Goal: Task Accomplishment & Management: Use online tool/utility

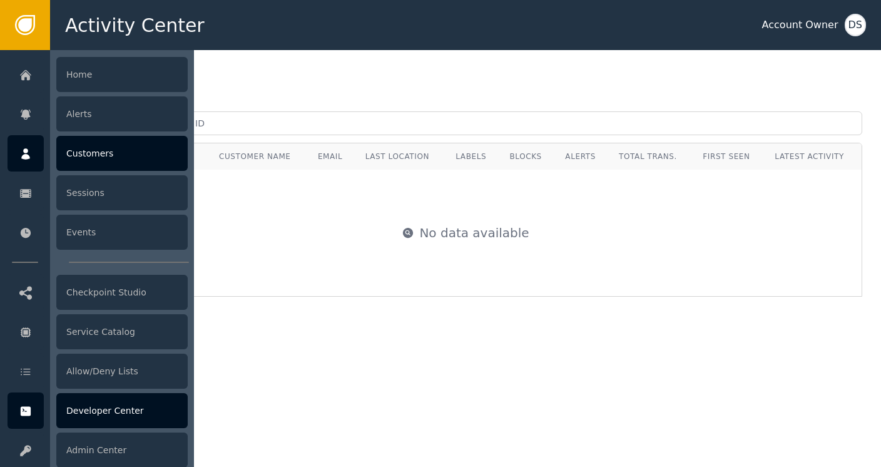
click at [113, 419] on div "Developer Center" at bounding box center [121, 410] width 131 height 35
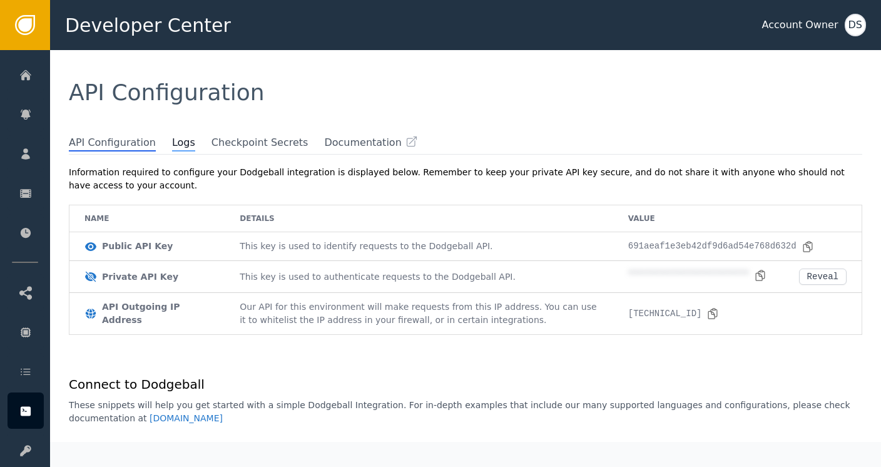
click at [172, 146] on span "Logs" at bounding box center [183, 143] width 23 height 16
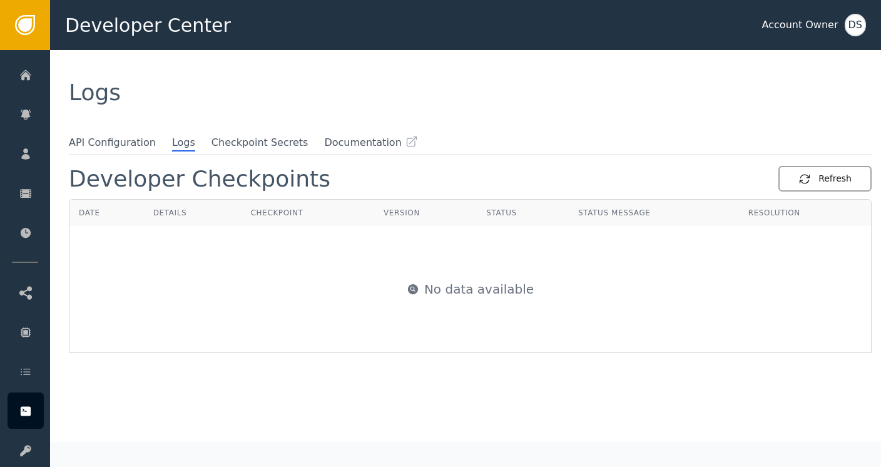
click at [825, 181] on div "Refresh" at bounding box center [824, 178] width 53 height 13
click at [815, 175] on div "Refresh" at bounding box center [824, 178] width 53 height 13
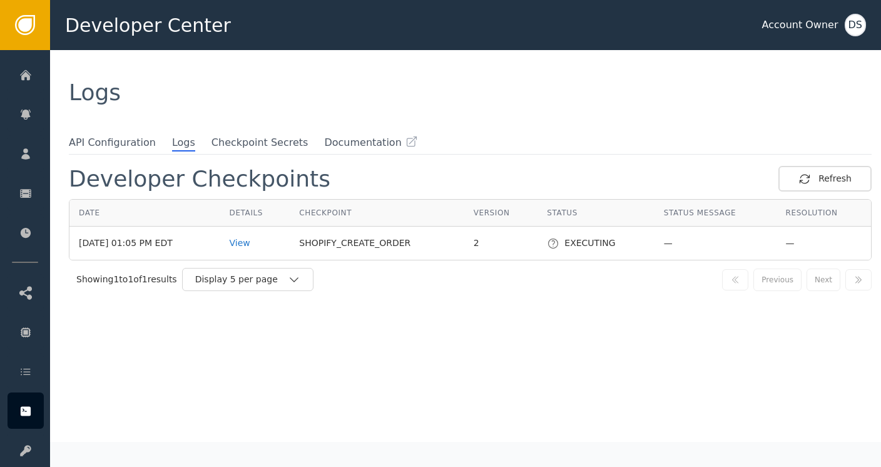
click at [253, 248] on td "View" at bounding box center [255, 242] width 70 height 33
click at [253, 242] on div "View" at bounding box center [255, 242] width 51 height 13
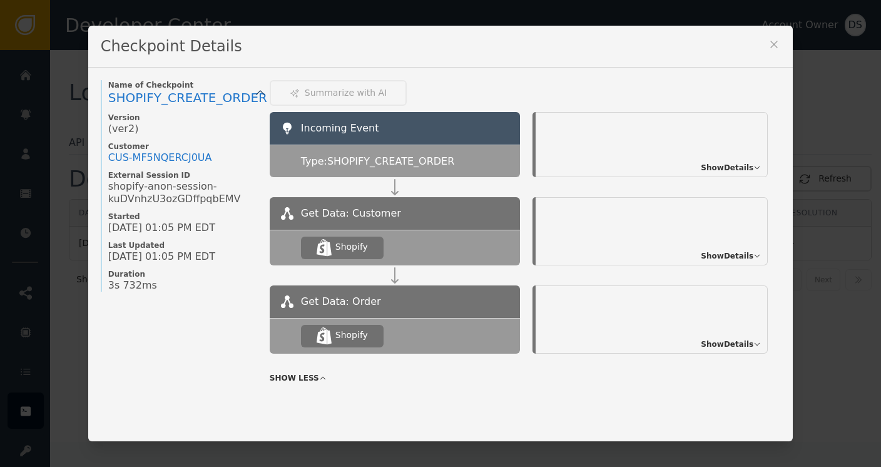
click at [728, 167] on span "Show Details" at bounding box center [727, 167] width 53 height 11
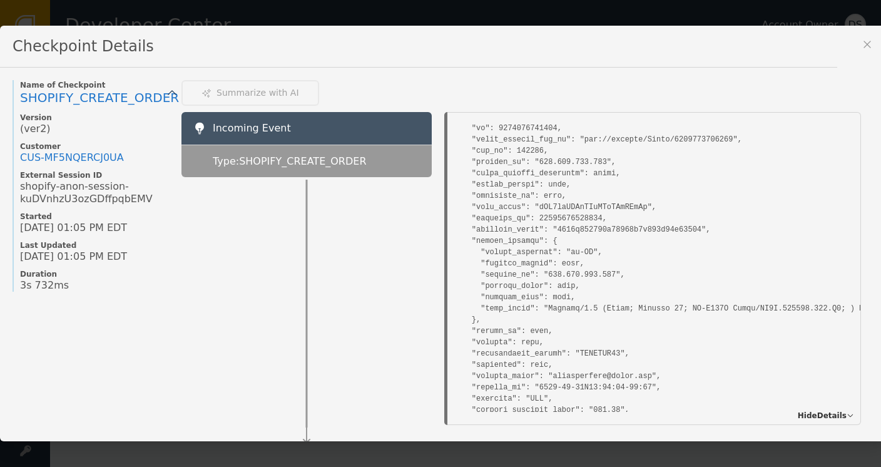
scroll to position [250, 0]
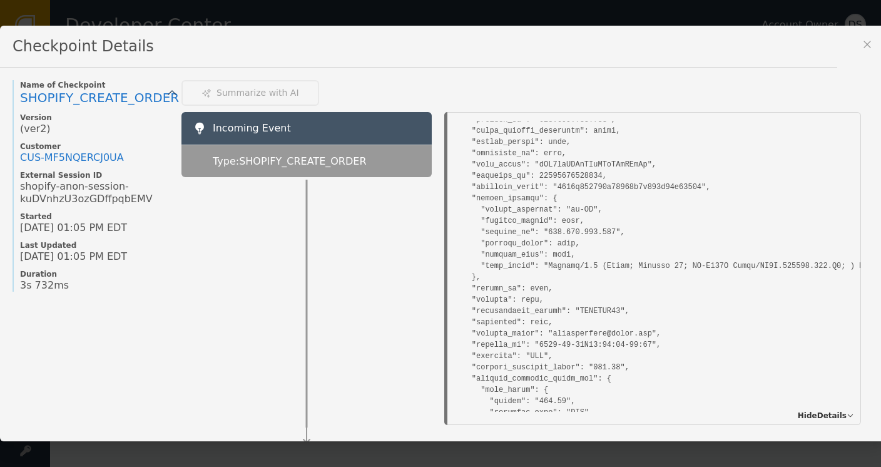
click at [816, 410] on span "Hide Details" at bounding box center [822, 415] width 49 height 11
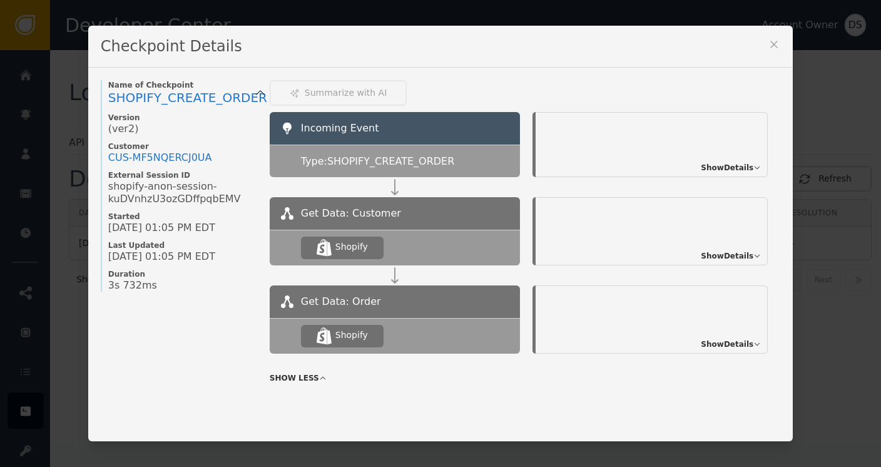
click at [729, 253] on span "Show Details" at bounding box center [727, 255] width 53 height 11
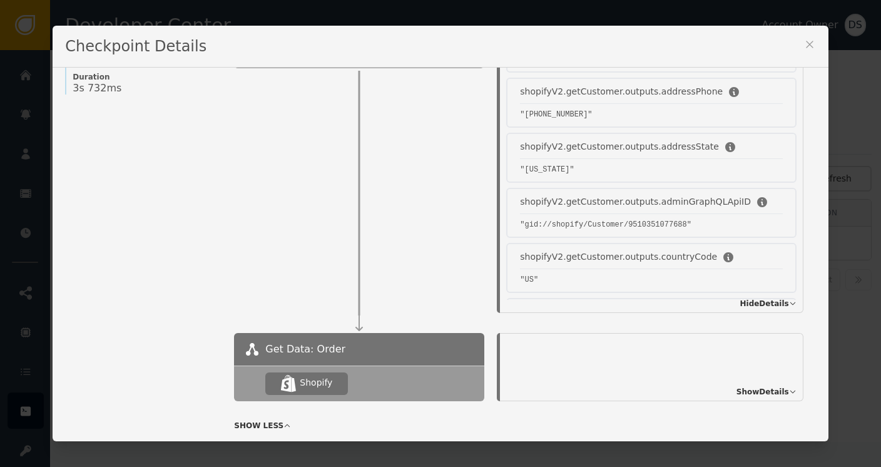
scroll to position [243, 0]
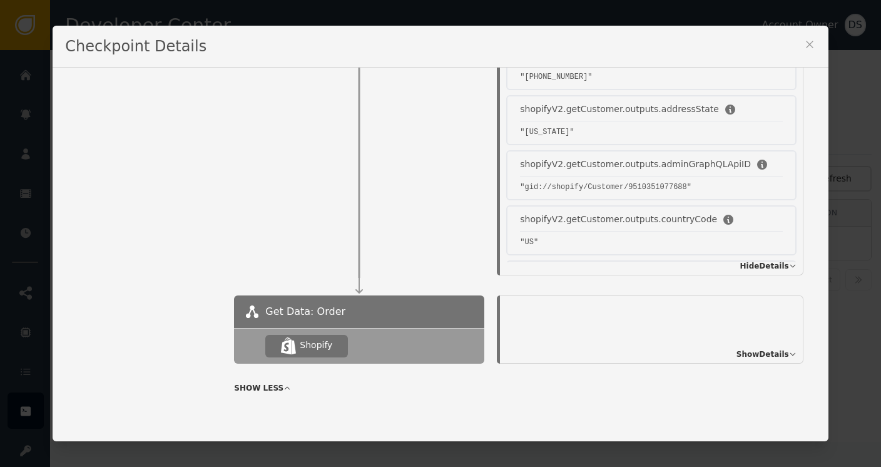
click at [750, 348] on span "Show Details" at bounding box center [762, 353] width 53 height 11
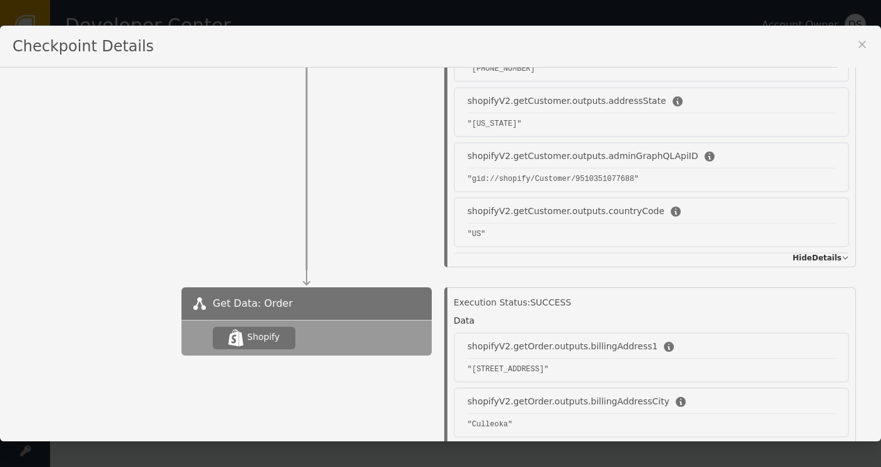
scroll to position [0, 0]
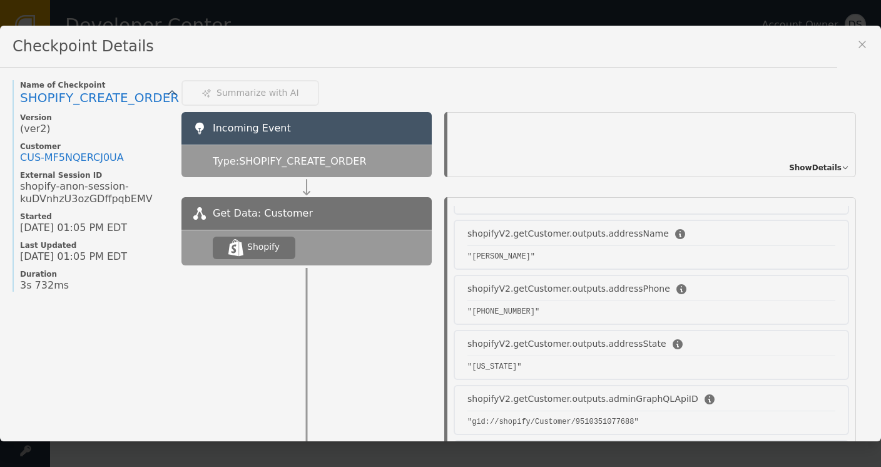
click at [858, 43] on icon at bounding box center [861, 44] width 7 height 7
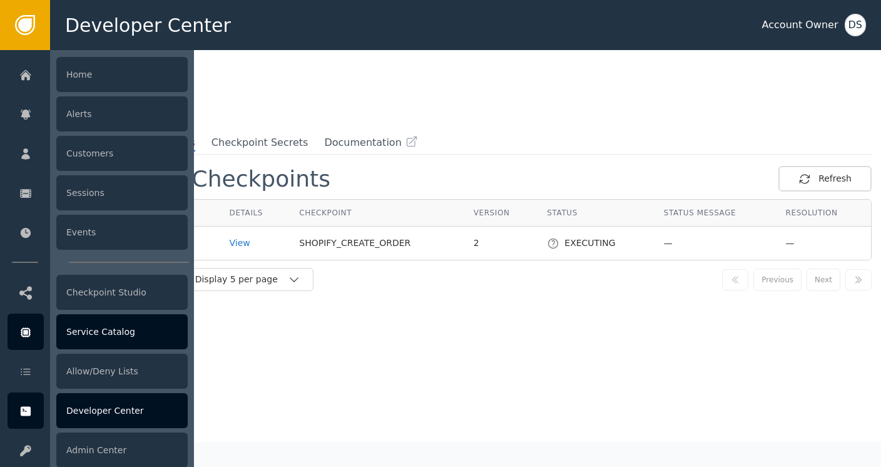
click at [80, 332] on div "Service Catalog" at bounding box center [121, 331] width 131 height 35
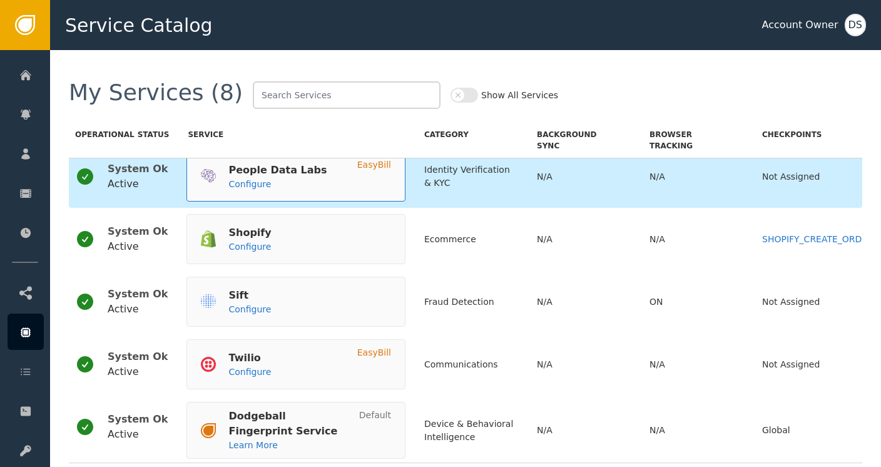
scroll to position [125, 0]
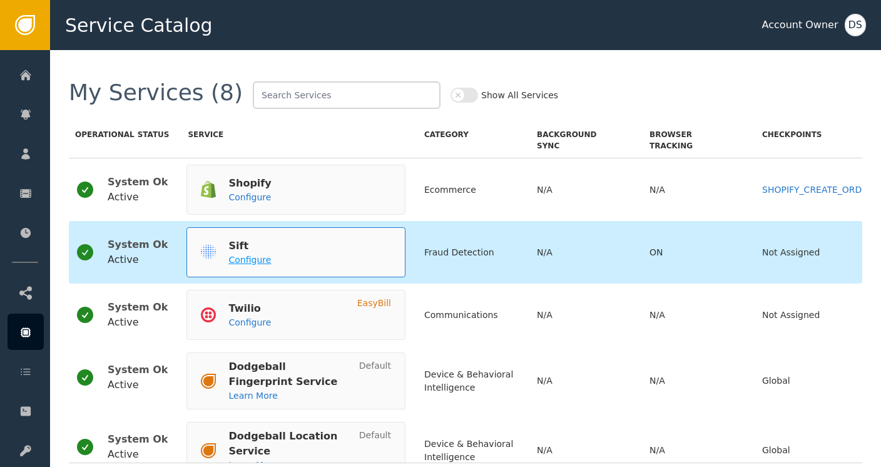
click at [230, 257] on span "Configure" at bounding box center [249, 260] width 43 height 10
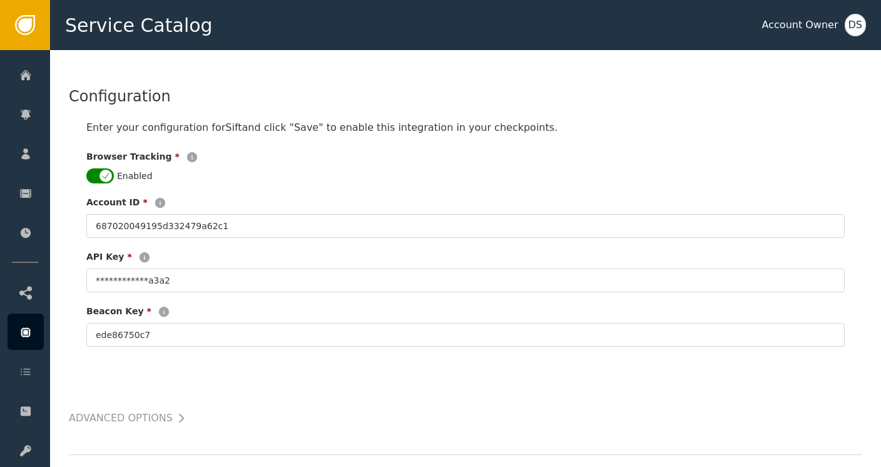
scroll to position [313, 0]
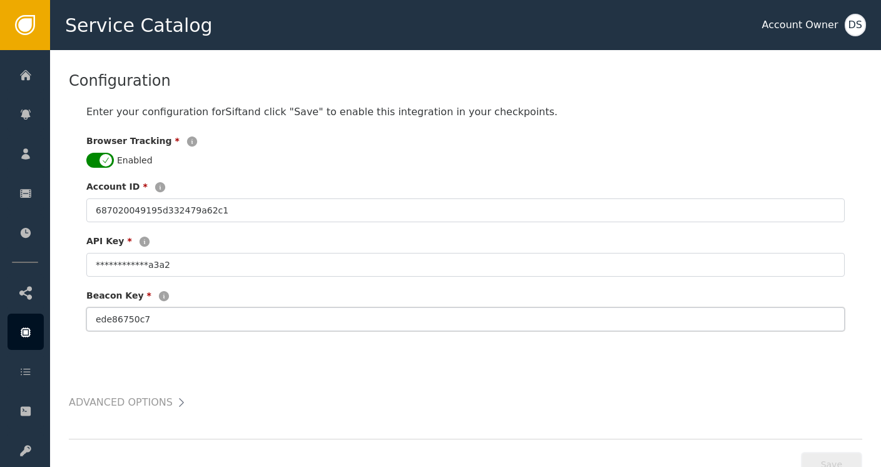
drag, startPoint x: 161, startPoint y: 300, endPoint x: 89, endPoint y: 303, distance: 72.0
click at [89, 307] on input "ede86750c7" at bounding box center [465, 319] width 758 height 24
drag, startPoint x: 185, startPoint y: 254, endPoint x: 89, endPoint y: 250, distance: 96.4
click at [89, 253] on input "**********" at bounding box center [465, 265] width 758 height 24
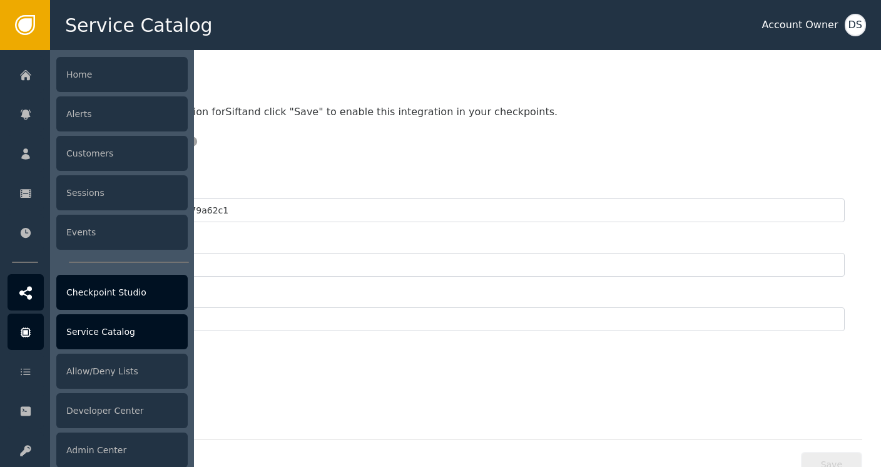
click at [102, 292] on div "Checkpoint Studio" at bounding box center [121, 292] width 131 height 35
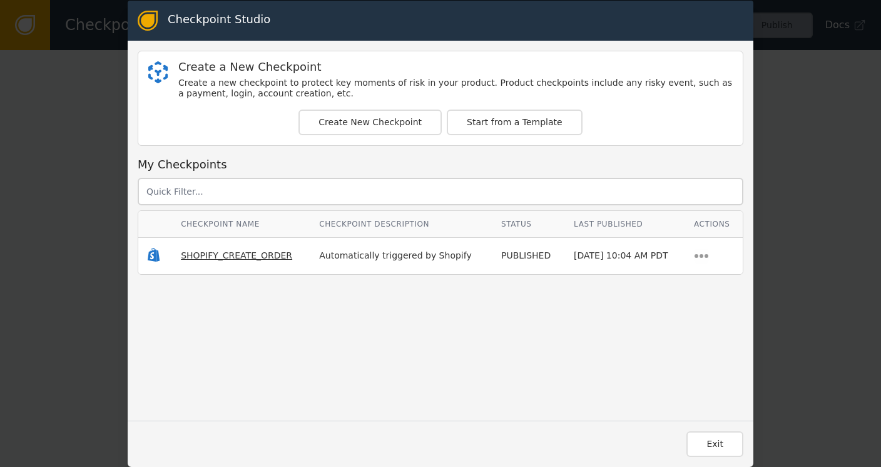
click at [234, 258] on span "SHOPIFY_CREATE_ORDER" at bounding box center [236, 255] width 111 height 10
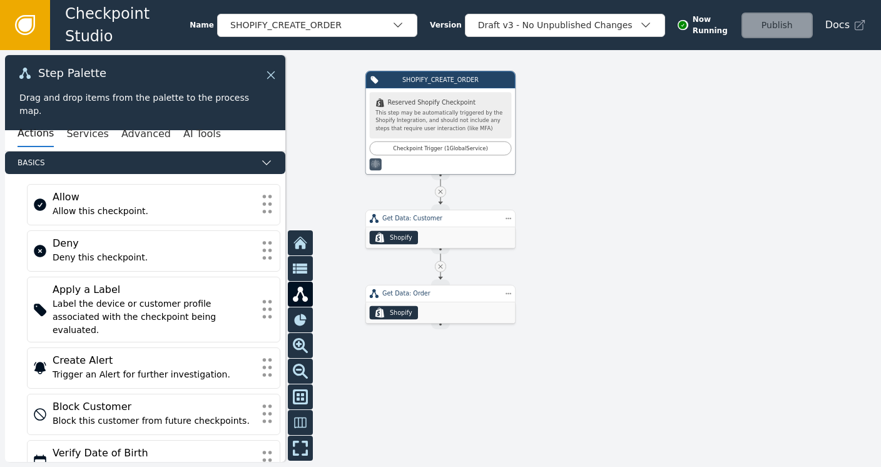
click at [273, 73] on icon at bounding box center [271, 75] width 8 height 8
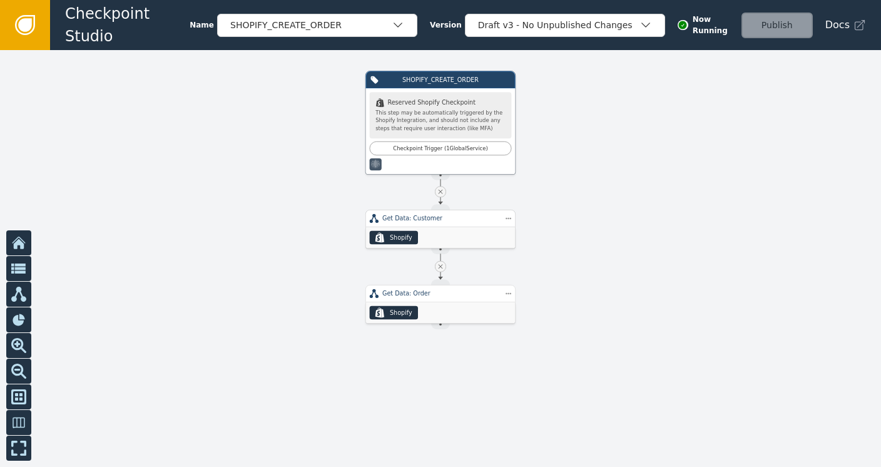
click at [431, 223] on div "Get Data: Customer" at bounding box center [440, 219] width 150 height 18
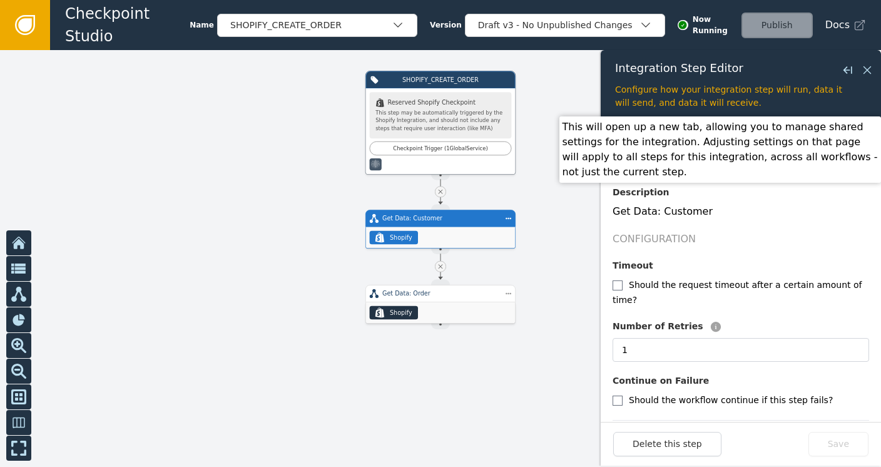
scroll to position [116, 0]
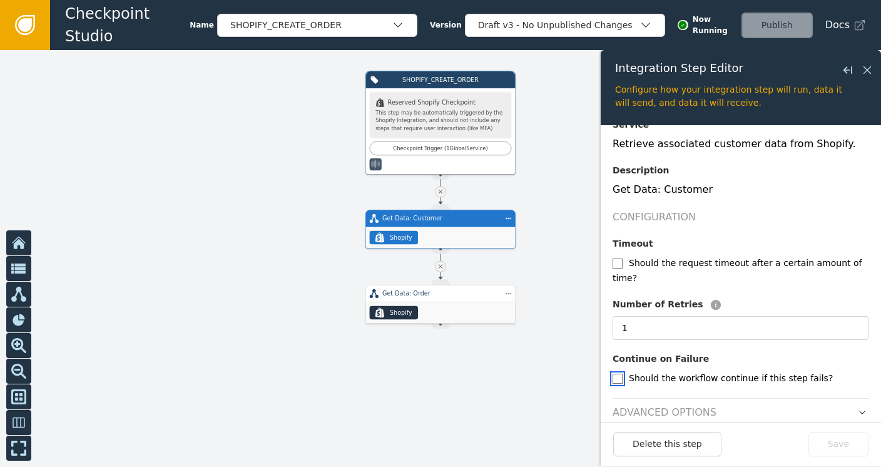
click at [617, 373] on input "checkbox" at bounding box center [617, 378] width 10 height 10
checkbox input "true"
click at [836, 439] on button "Save" at bounding box center [838, 444] width 60 height 24
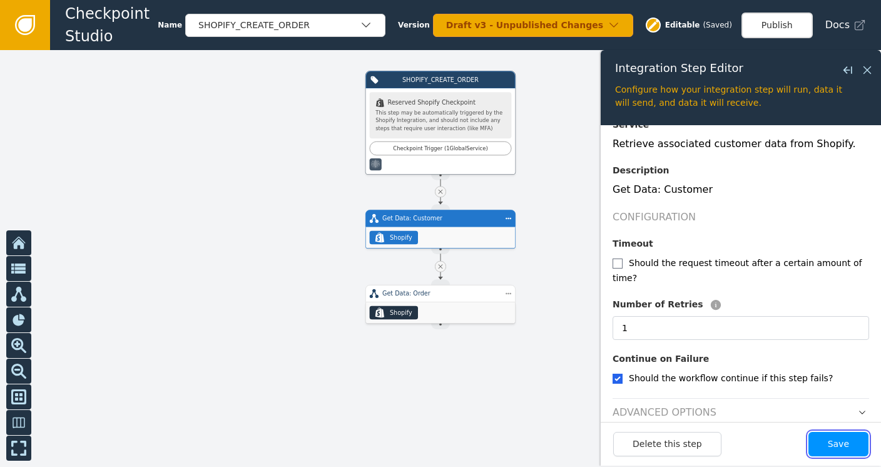
click at [842, 448] on button "Save" at bounding box center [838, 444] width 60 height 24
click at [867, 65] on icon at bounding box center [867, 70] width 14 height 14
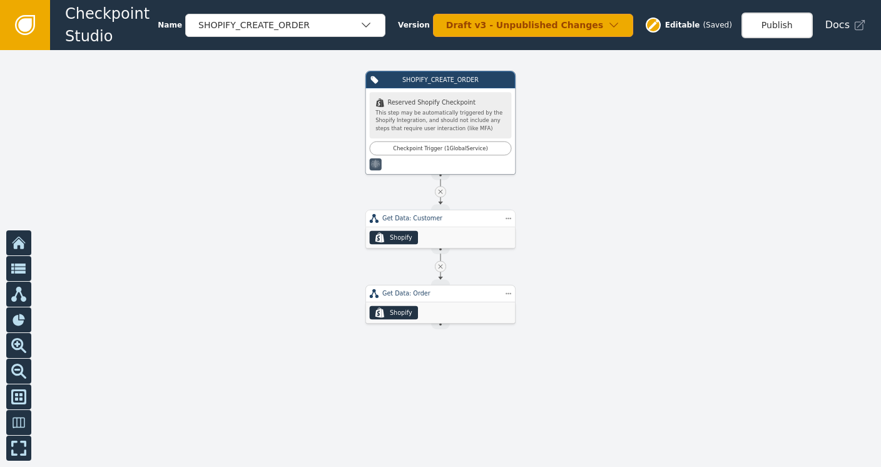
click at [435, 301] on div "Get Data: Order" at bounding box center [440, 294] width 150 height 18
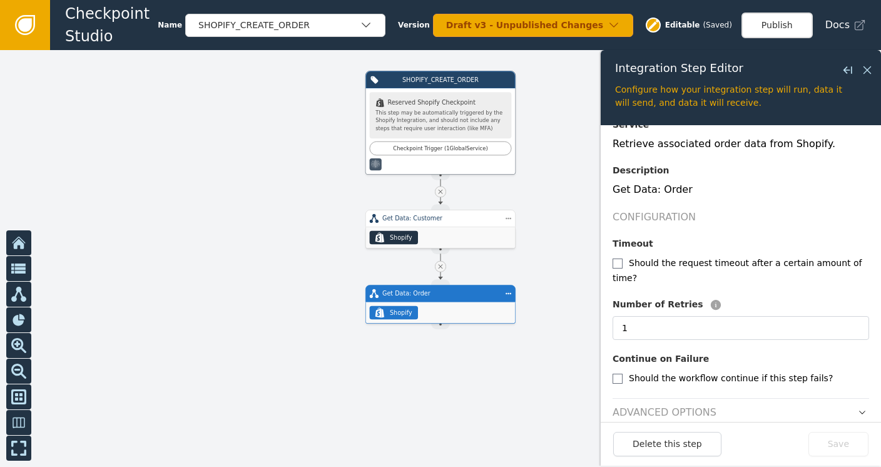
click at [618, 370] on div "Should the workflow continue if this step fails?" at bounding box center [740, 377] width 257 height 15
click at [617, 373] on input "checkbox" at bounding box center [617, 378] width 10 height 10
checkbox input "true"
click at [841, 439] on button "Save" at bounding box center [838, 444] width 60 height 24
click at [866, 68] on icon at bounding box center [867, 70] width 14 height 14
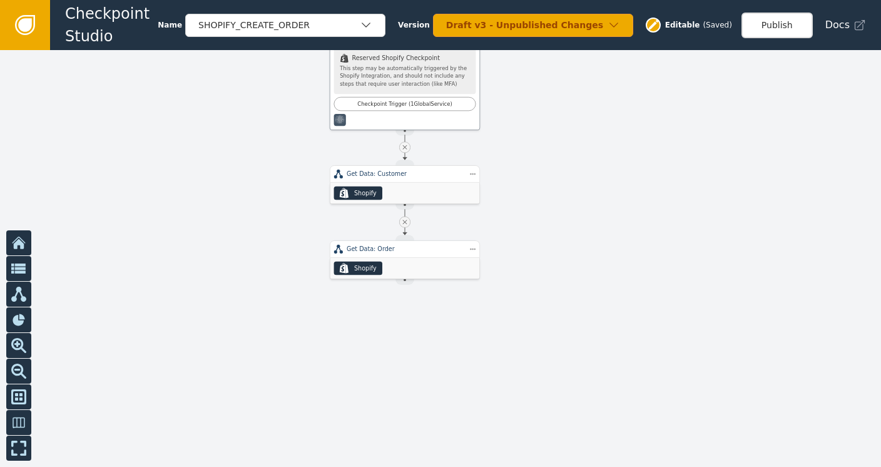
drag, startPoint x: 672, startPoint y: 327, endPoint x: 632, endPoint y: 283, distance: 58.9
click at [634, 283] on div at bounding box center [440, 258] width 881 height 417
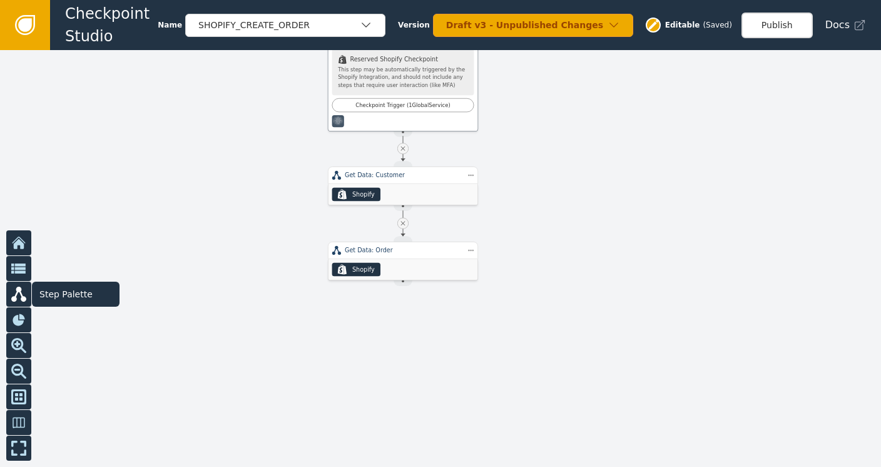
click at [20, 292] on icon at bounding box center [18, 294] width 15 height 15
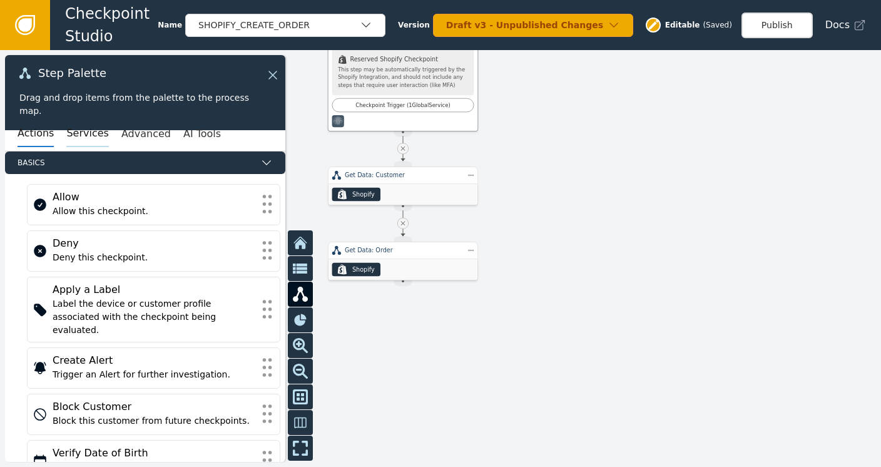
click at [69, 136] on button "Services" at bounding box center [87, 134] width 42 height 26
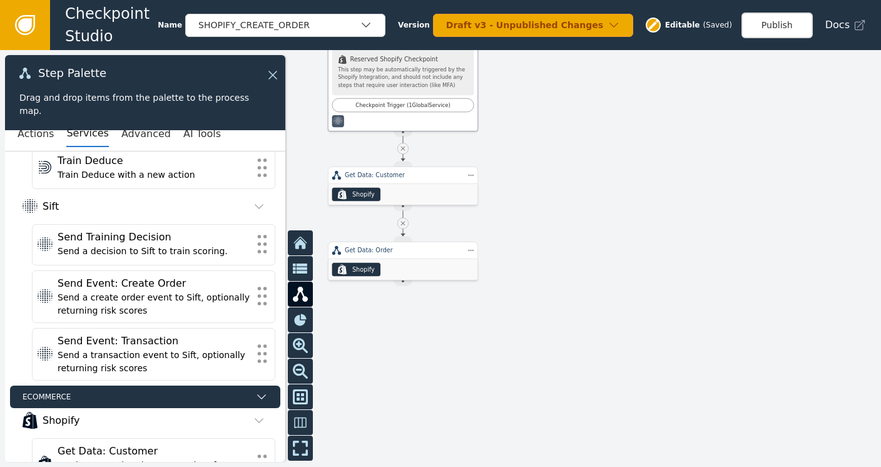
scroll to position [155, 0]
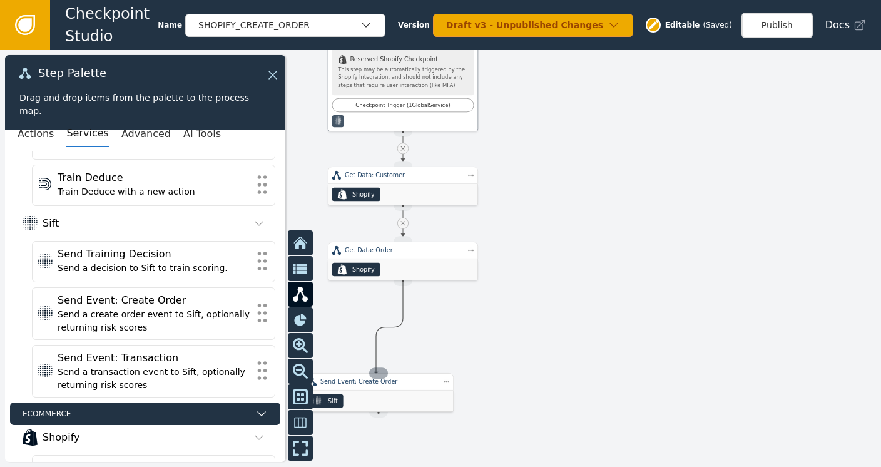
drag, startPoint x: 400, startPoint y: 277, endPoint x: 376, endPoint y: 374, distance: 100.6
click at [403, 278] on div "SHOPIFY_CREATE_ORDER .shopify-icon_svg__st0{fill:currentColor} Reserved Shopify…" at bounding box center [667, 153] width 529 height 250
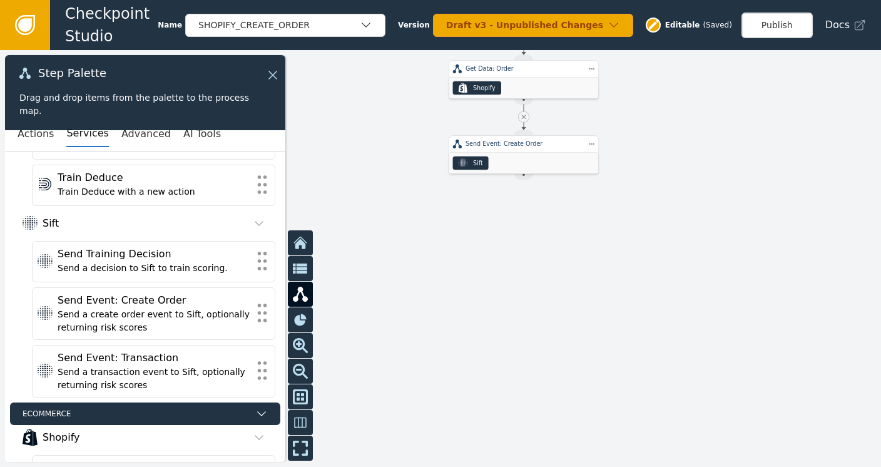
drag, startPoint x: 651, startPoint y: 335, endPoint x: 761, endPoint y: 151, distance: 213.5
click at [761, 151] on div at bounding box center [440, 258] width 881 height 417
click at [18, 138] on button "Actions" at bounding box center [36, 134] width 36 height 26
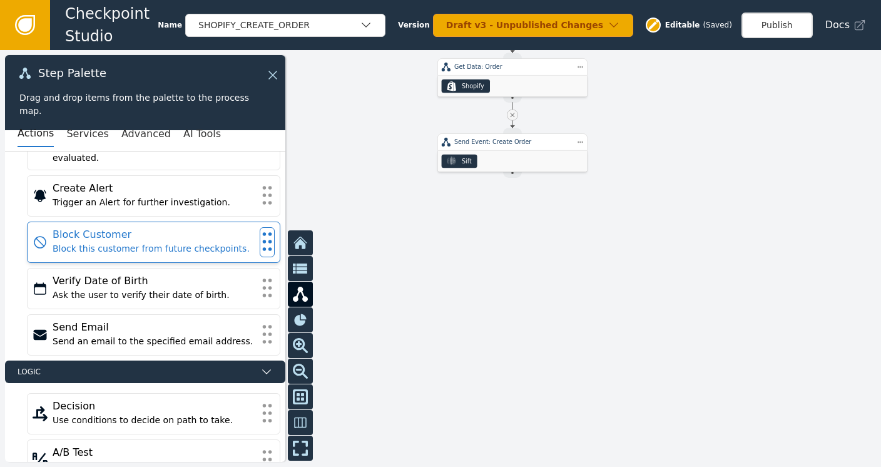
scroll to position [173, 0]
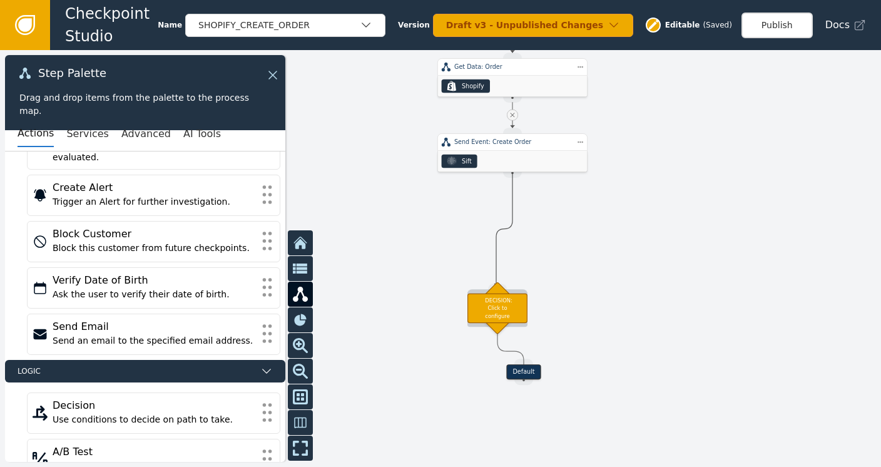
drag, startPoint x: 508, startPoint y: 170, endPoint x: 496, endPoint y: 286, distance: 117.0
drag, startPoint x: 509, startPoint y: 175, endPoint x: 499, endPoint y: 286, distance: 111.8
drag, startPoint x: 501, startPoint y: 305, endPoint x: 503, endPoint y: 285, distance: 19.6
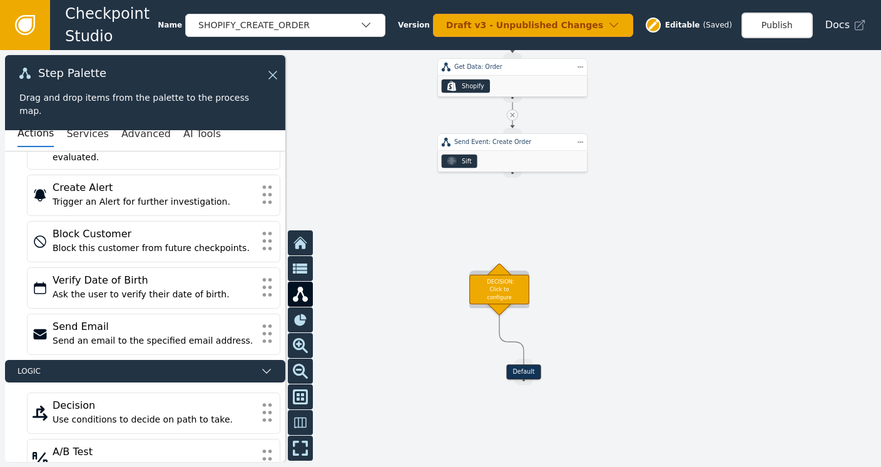
click at [503, 285] on div "DECISION: Click to configure" at bounding box center [499, 288] width 60 height 29
drag, startPoint x: 509, startPoint y: 172, endPoint x: 497, endPoint y: 270, distance: 98.3
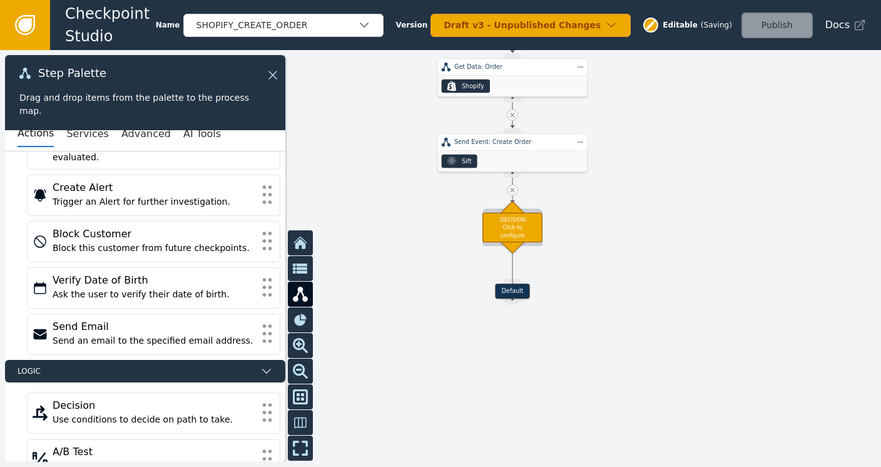
click at [514, 216] on div "DECISION: Click to configure" at bounding box center [512, 226] width 60 height 29
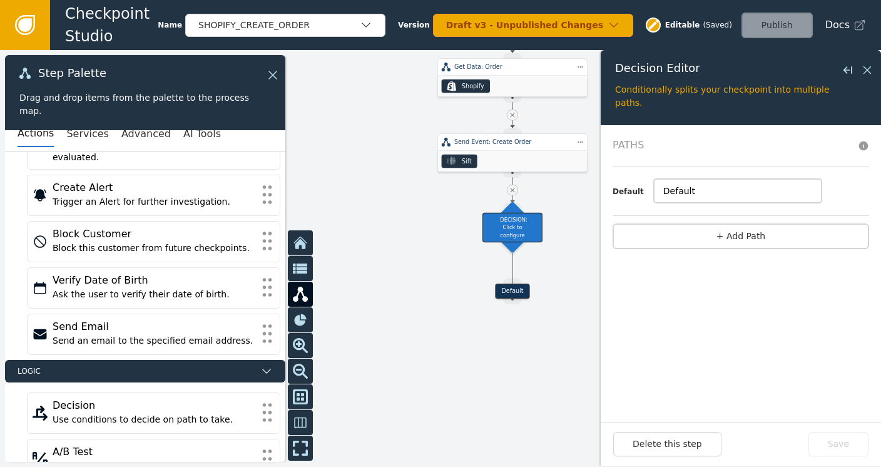
drag, startPoint x: 698, startPoint y: 193, endPoint x: 610, endPoint y: 185, distance: 88.6
click at [610, 185] on form "Paths Default Default + Add Path" at bounding box center [741, 273] width 280 height 297
type input "Low Sift Risk"
click at [738, 238] on button "+ Add Path" at bounding box center [740, 236] width 257 height 26
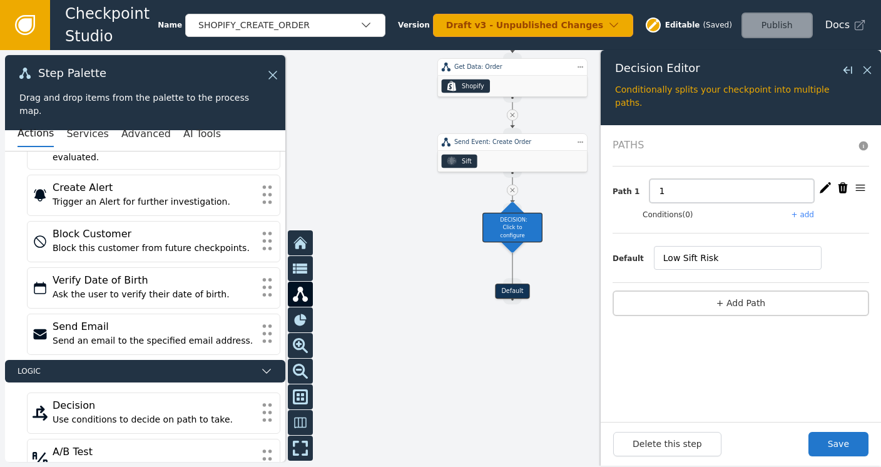
click at [674, 186] on input "1" at bounding box center [731, 191] width 165 height 24
type input "Medium Sift Risk"
click at [851, 445] on button "Save" at bounding box center [838, 444] width 60 height 24
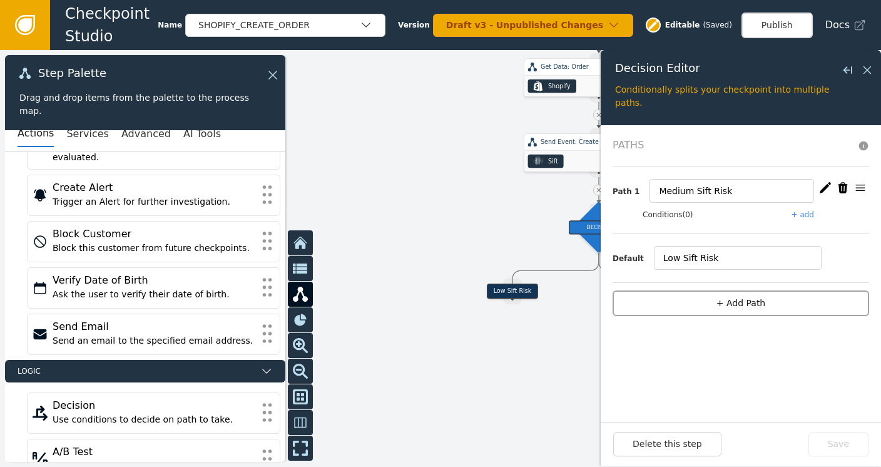
click at [739, 304] on button "+ Add Path" at bounding box center [740, 303] width 257 height 26
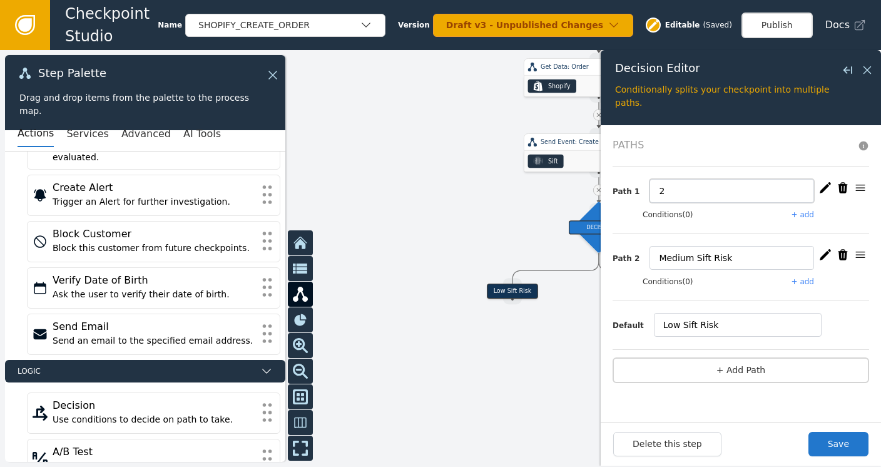
click at [671, 184] on input "2" at bounding box center [731, 191] width 165 height 24
type input "High Sift Risk"
click at [842, 449] on button "Save" at bounding box center [838, 444] width 60 height 24
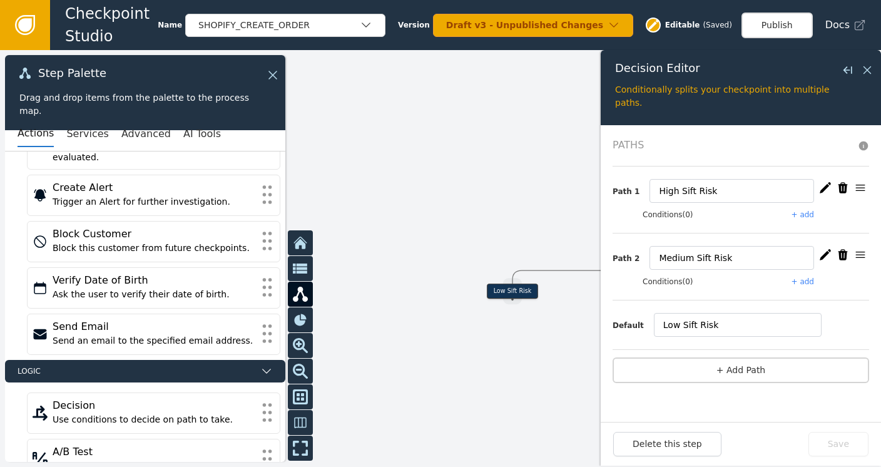
click at [802, 211] on button "+ add" at bounding box center [802, 214] width 23 height 11
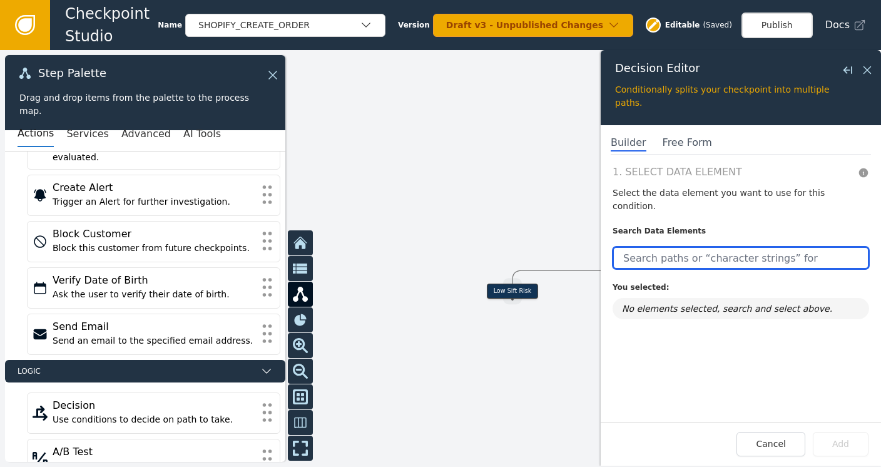
click at [666, 246] on input "text" at bounding box center [740, 257] width 257 height 23
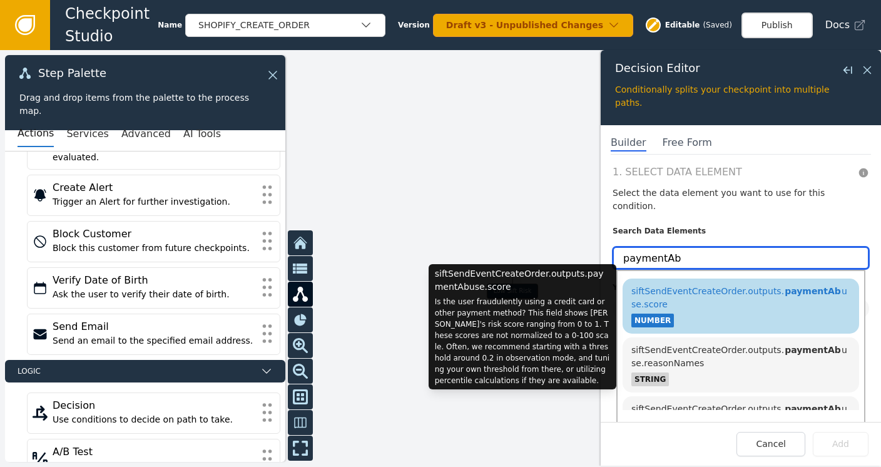
type input "paymentAb"
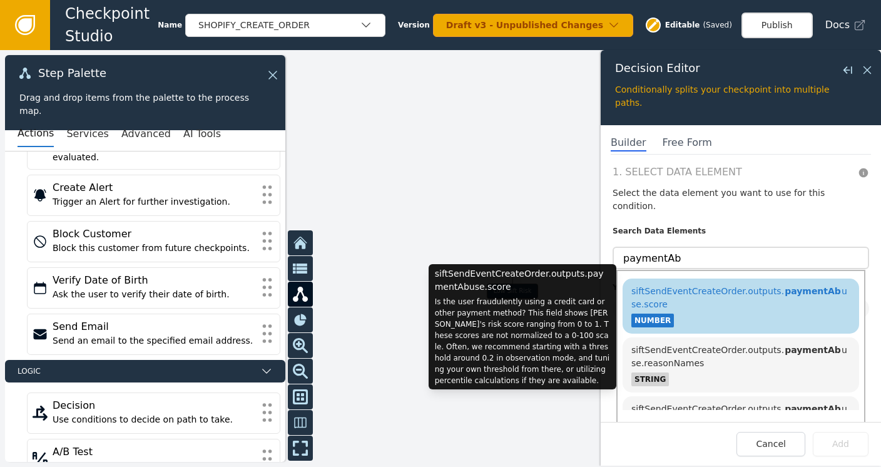
click at [703, 293] on div "siftSendEventCreateOrder.outputs. paymentAb use.score" at bounding box center [740, 298] width 219 height 26
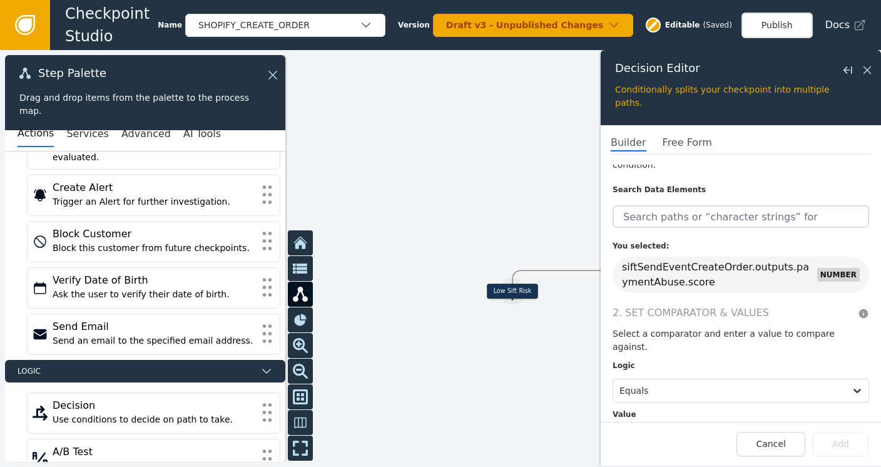
scroll to position [61, 0]
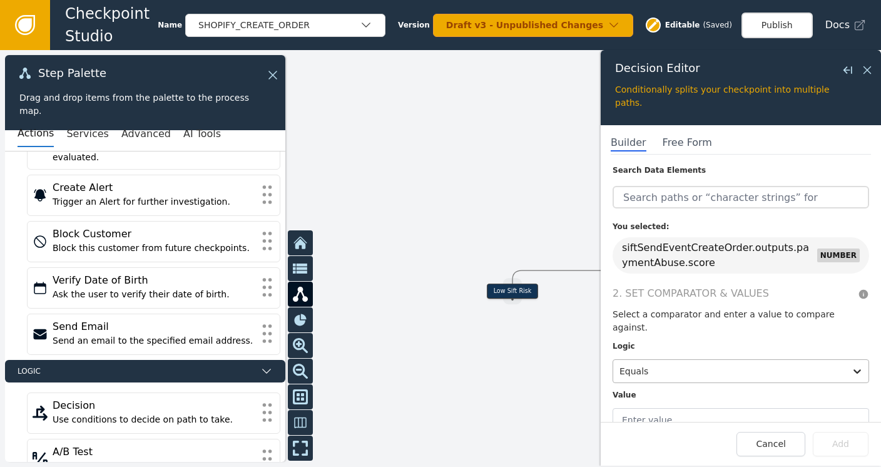
click at [805, 362] on div at bounding box center [729, 371] width 220 height 18
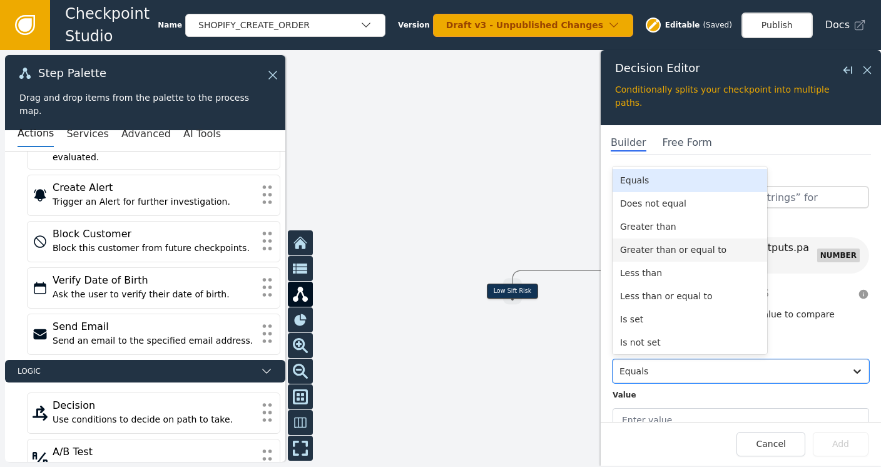
click at [661, 238] on div "Greater than or equal to" at bounding box center [689, 249] width 155 height 23
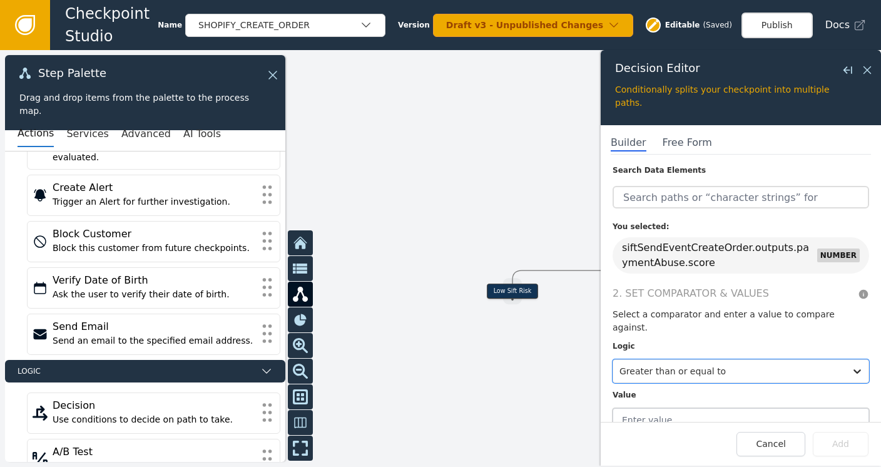
click at [662, 408] on input "text" at bounding box center [740, 420] width 257 height 24
type input "0.2"
click at [843, 449] on button "Add" at bounding box center [841, 444] width 56 height 24
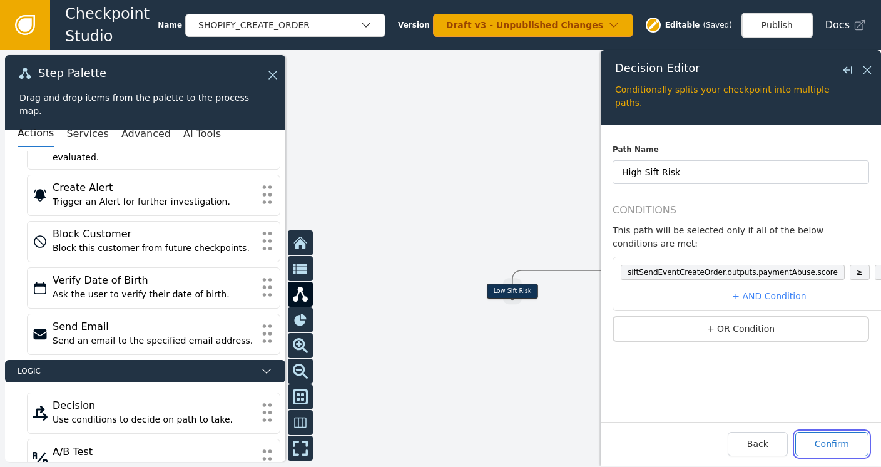
click at [834, 444] on button "Confirm" at bounding box center [831, 444] width 73 height 24
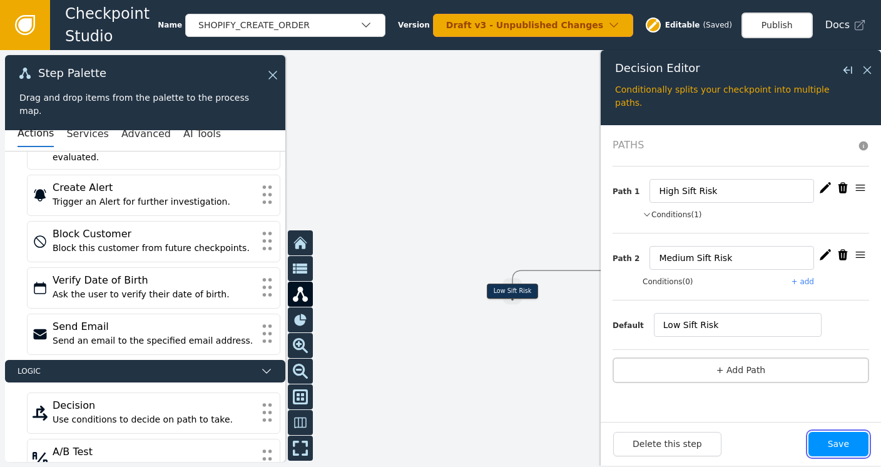
click at [837, 439] on button "Save" at bounding box center [838, 444] width 60 height 24
click at [805, 278] on button "+ add" at bounding box center [802, 281] width 23 height 11
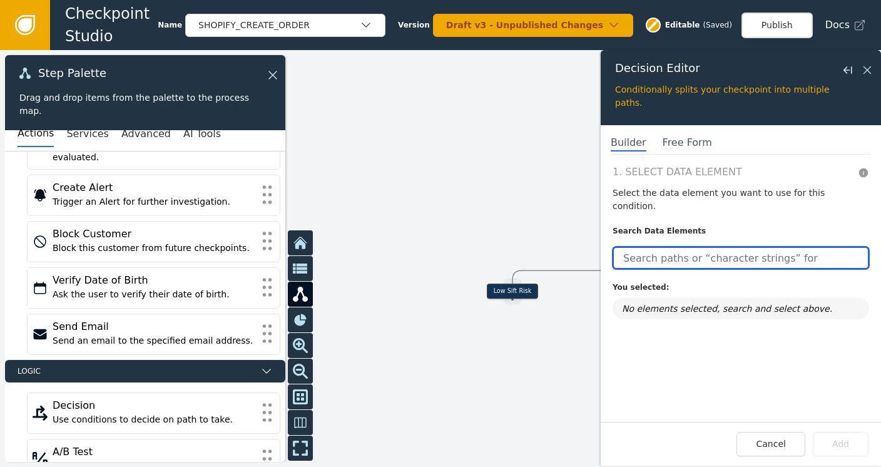
click at [696, 246] on input "text" at bounding box center [740, 257] width 257 height 23
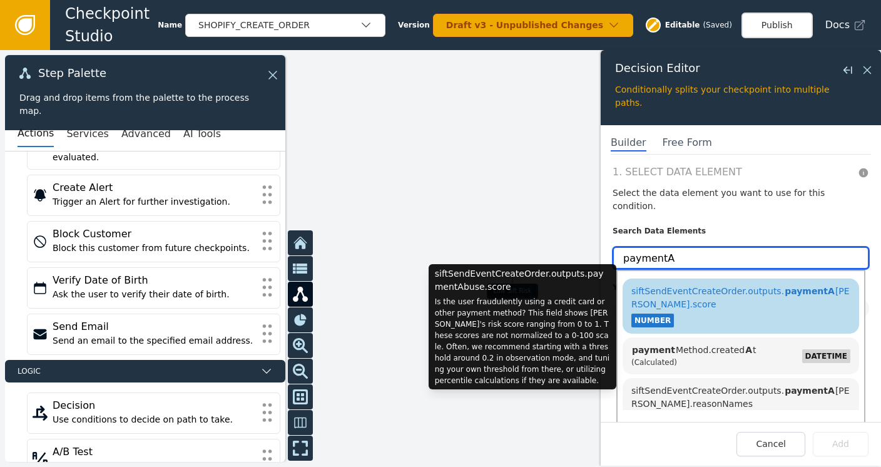
type input "paymentA"
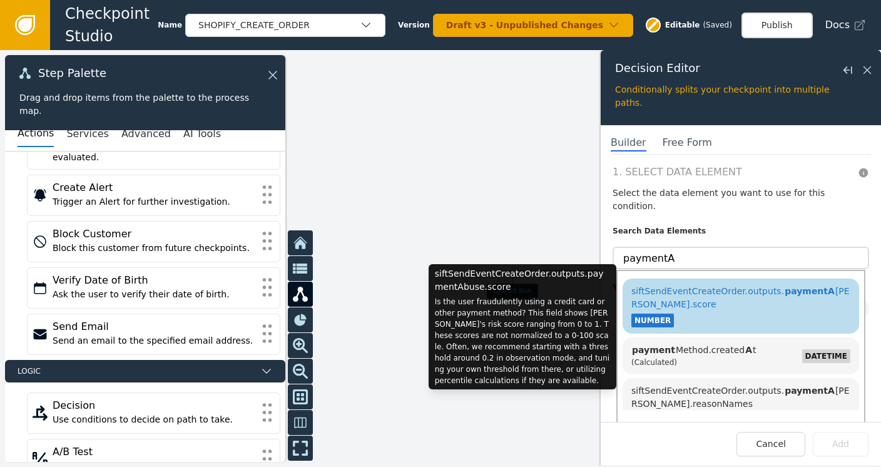
click at [705, 286] on span "siftSendEventCreateOrder.outputs. paymentA [PERSON_NAME].score" at bounding box center [740, 297] width 218 height 23
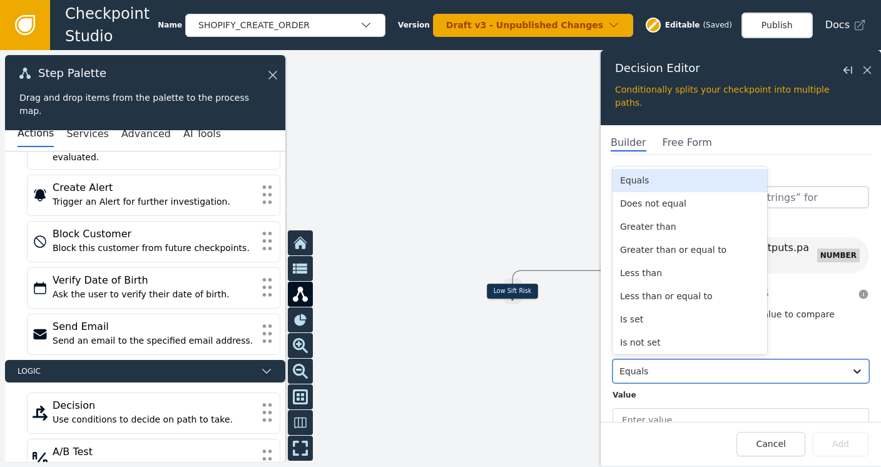
click at [678, 362] on div at bounding box center [729, 371] width 220 height 18
click at [675, 238] on div "Greater than or equal to" at bounding box center [689, 249] width 155 height 23
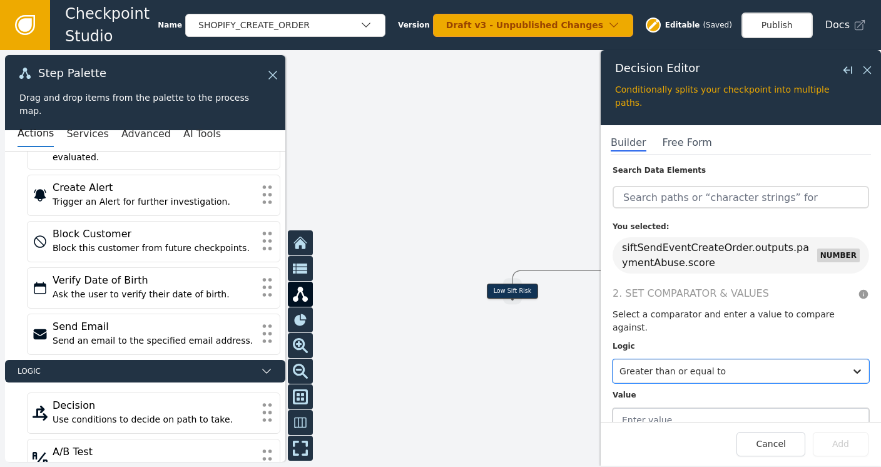
click at [702, 408] on input "text" at bounding box center [740, 420] width 257 height 24
type input "0.14"
click at [837, 447] on button "Add" at bounding box center [841, 444] width 56 height 24
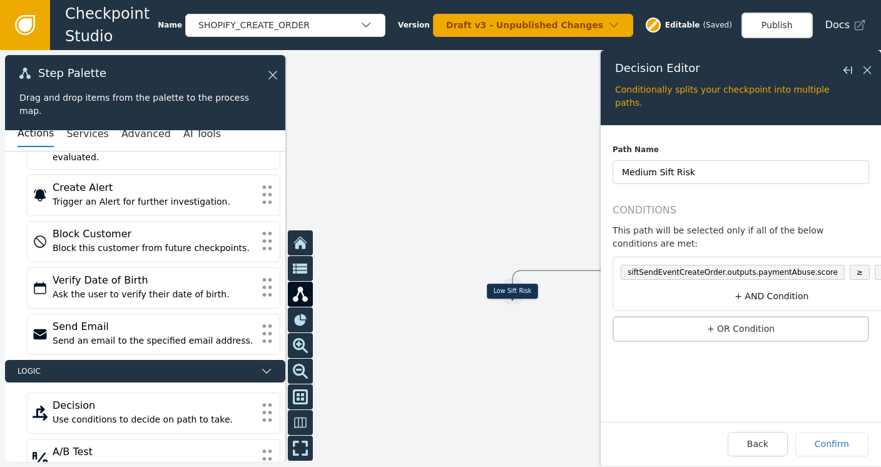
click at [773, 285] on button "+ AND Condition" at bounding box center [772, 296] width 312 height 23
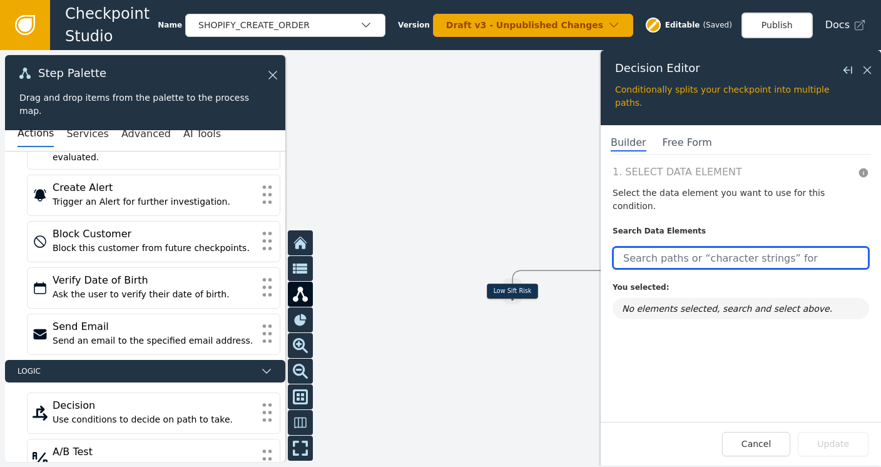
click at [726, 246] on input "text" at bounding box center [740, 257] width 257 height 23
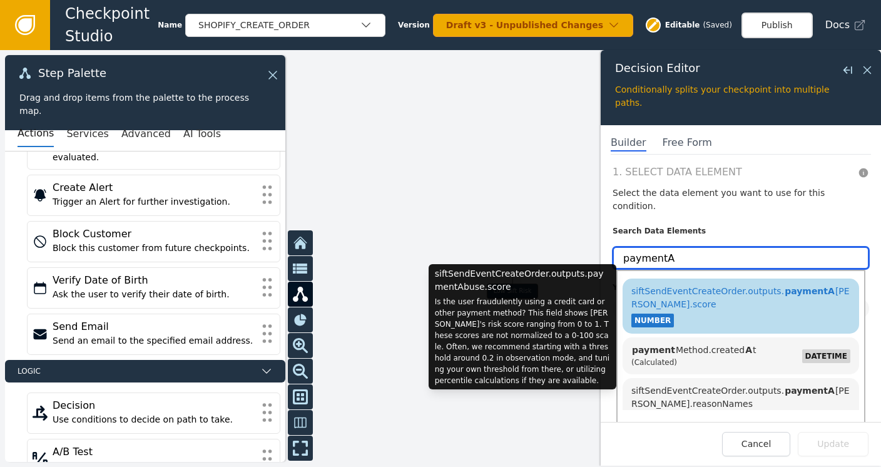
type input "paymentA"
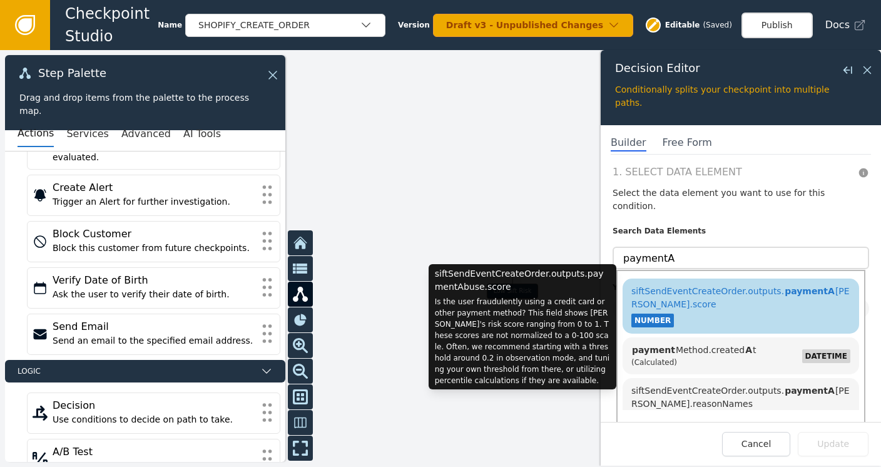
click at [721, 286] on span "siftSendEventCreateOrder.outputs. paymentA [PERSON_NAME].score" at bounding box center [740, 297] width 218 height 23
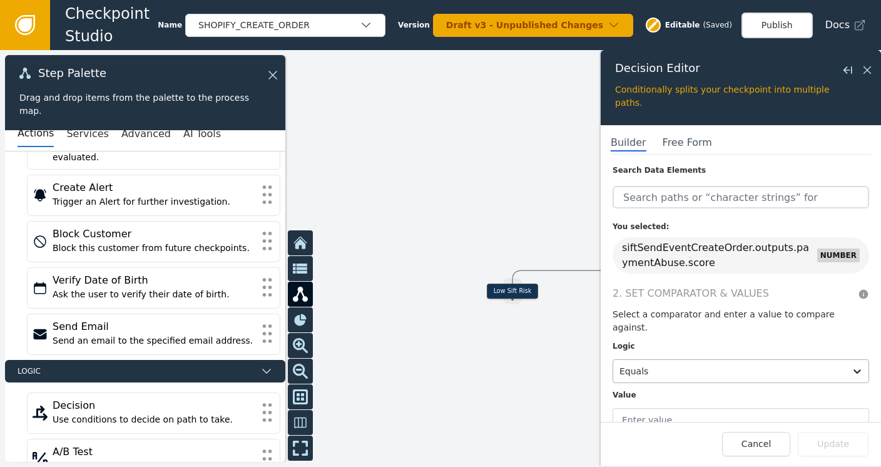
click at [713, 362] on div at bounding box center [729, 371] width 220 height 18
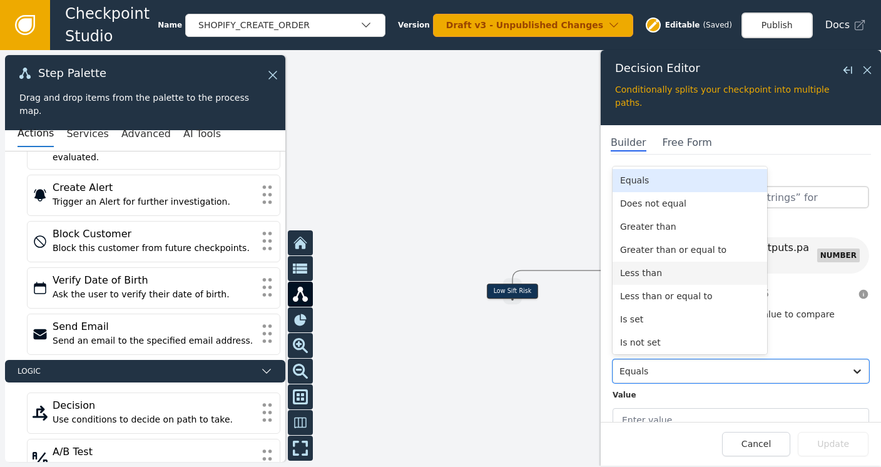
click at [636, 262] on div "Less than" at bounding box center [689, 273] width 155 height 23
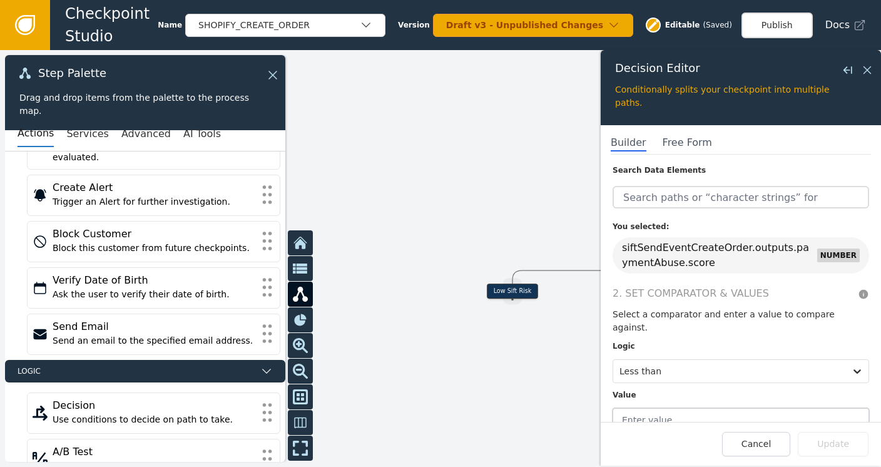
click at [656, 408] on input "text" at bounding box center [740, 420] width 257 height 24
type input "0.2"
click at [841, 443] on button "Update" at bounding box center [833, 444] width 71 height 24
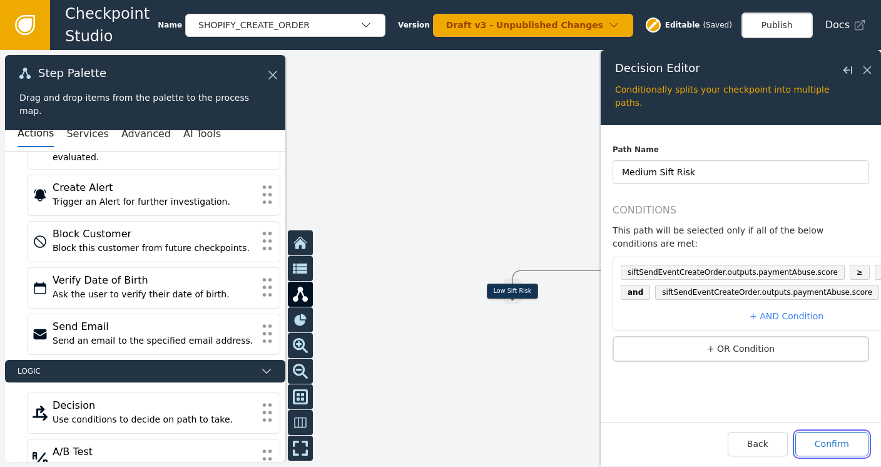
click at [842, 447] on button "Confirm" at bounding box center [831, 444] width 73 height 24
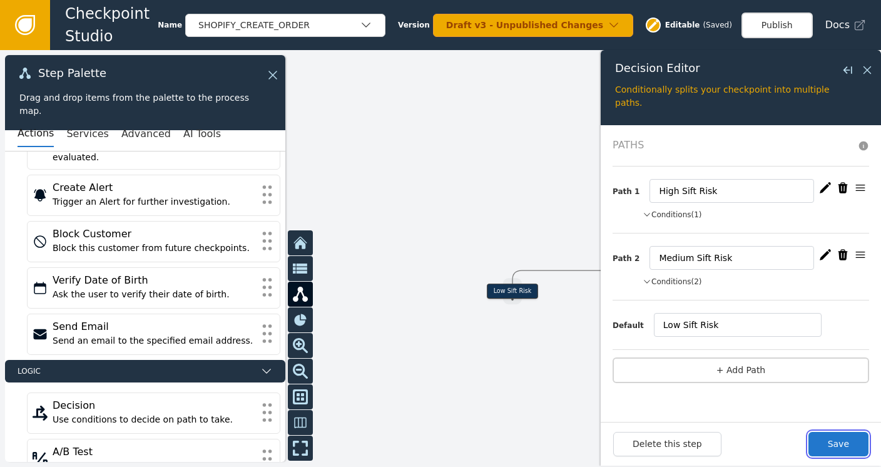
click at [842, 447] on button "Save" at bounding box center [838, 444] width 60 height 24
click at [868, 71] on icon at bounding box center [867, 70] width 8 height 8
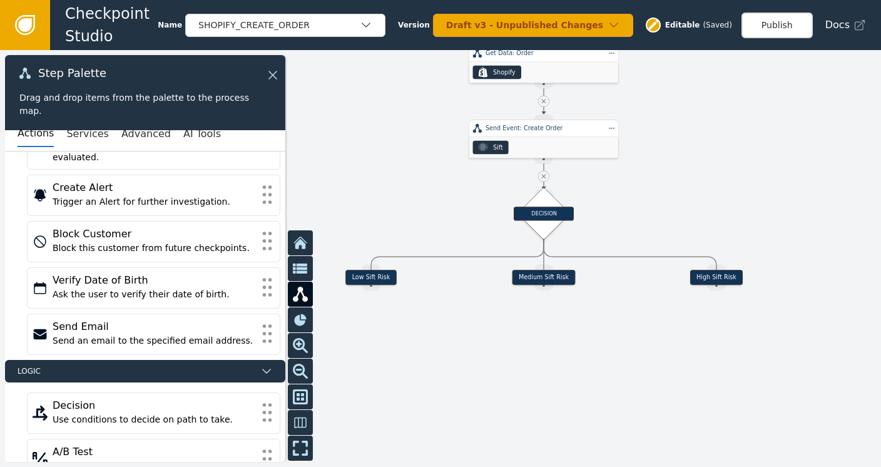
drag, startPoint x: 799, startPoint y: 180, endPoint x: 659, endPoint y: 158, distance: 141.8
click at [659, 158] on div at bounding box center [440, 258] width 881 height 417
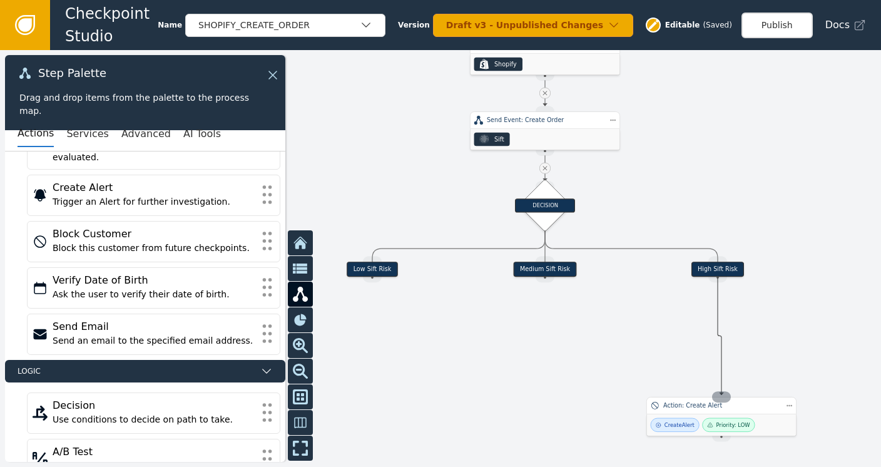
drag, startPoint x: 721, startPoint y: 275, endPoint x: 721, endPoint y: 395, distance: 119.5
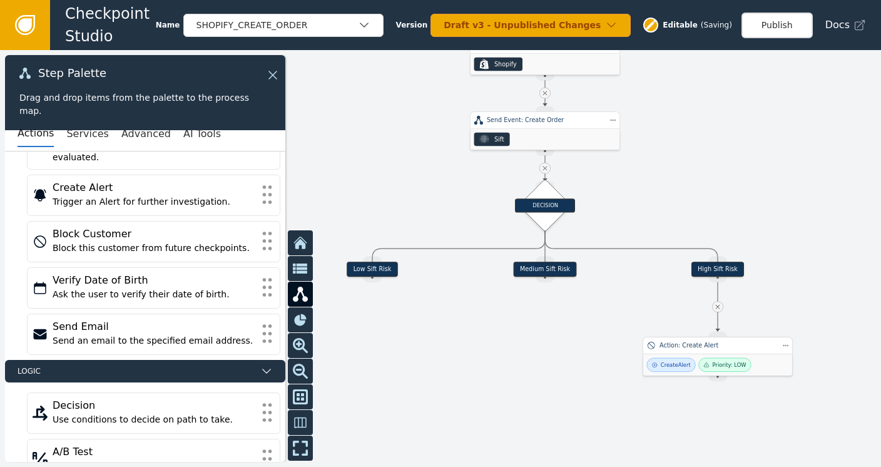
click at [696, 355] on div "Create Alert Priority: LOW" at bounding box center [718, 364] width 150 height 21
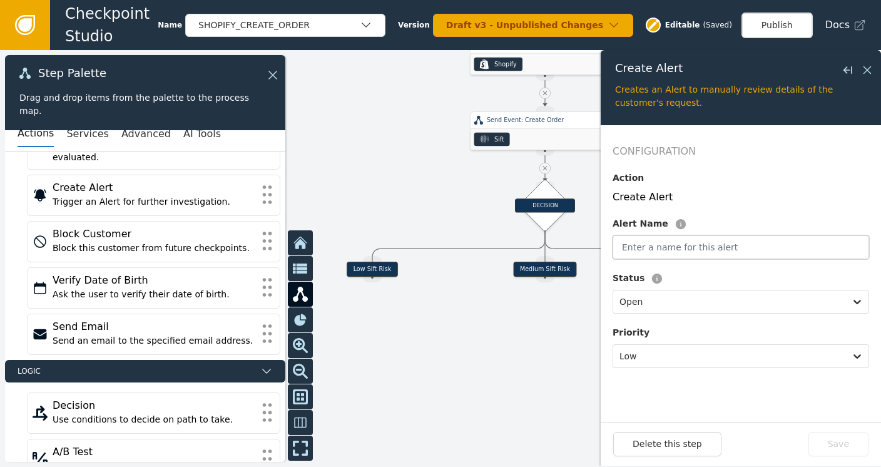
click at [671, 250] on input "text" at bounding box center [740, 247] width 257 height 24
type input "High Sift Score"
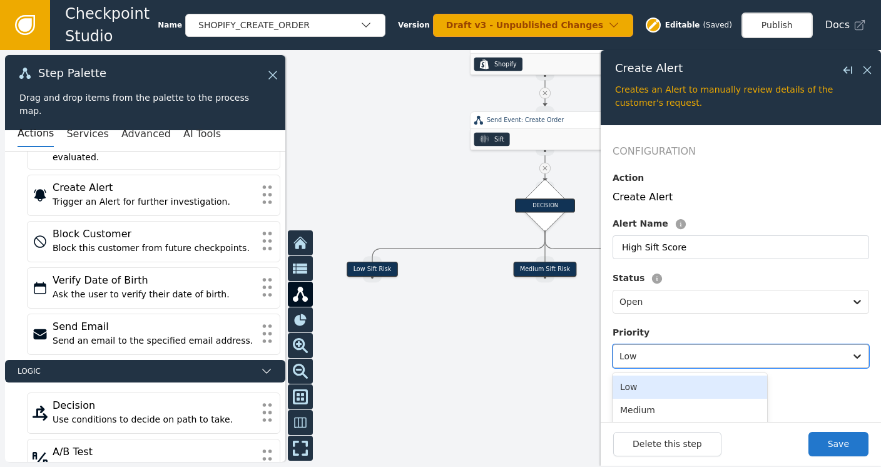
click at [648, 353] on div at bounding box center [729, 356] width 220 height 18
click at [647, 412] on div "Medium" at bounding box center [689, 410] width 155 height 23
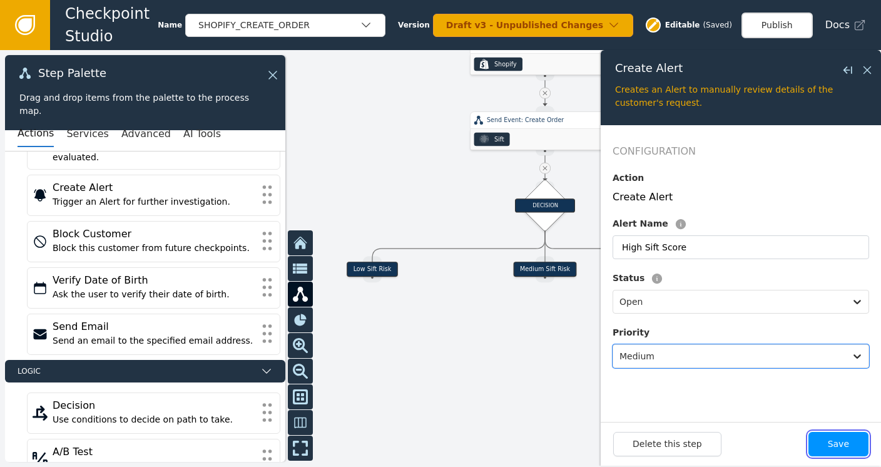
click at [838, 444] on button "Save" at bounding box center [838, 444] width 60 height 24
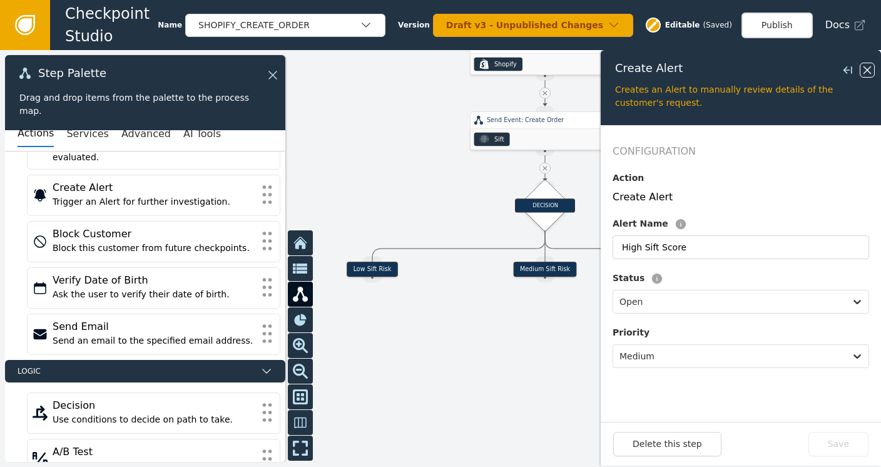
click at [869, 69] on icon at bounding box center [867, 70] width 14 height 14
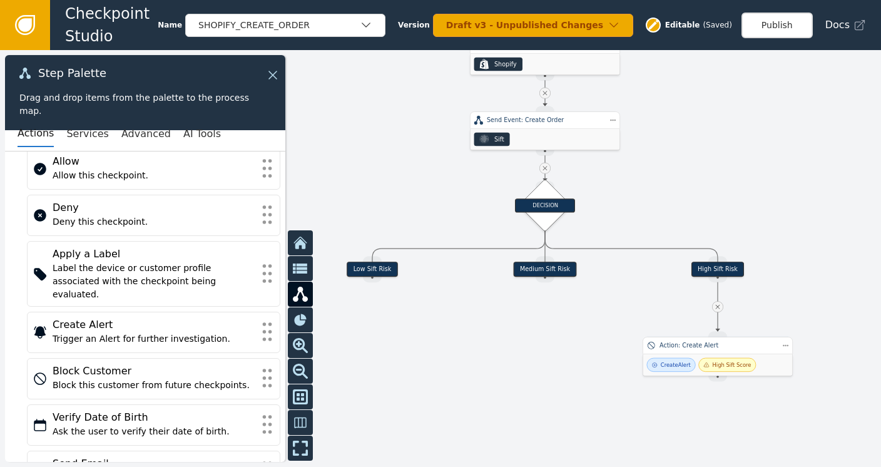
scroll to position [6, 0]
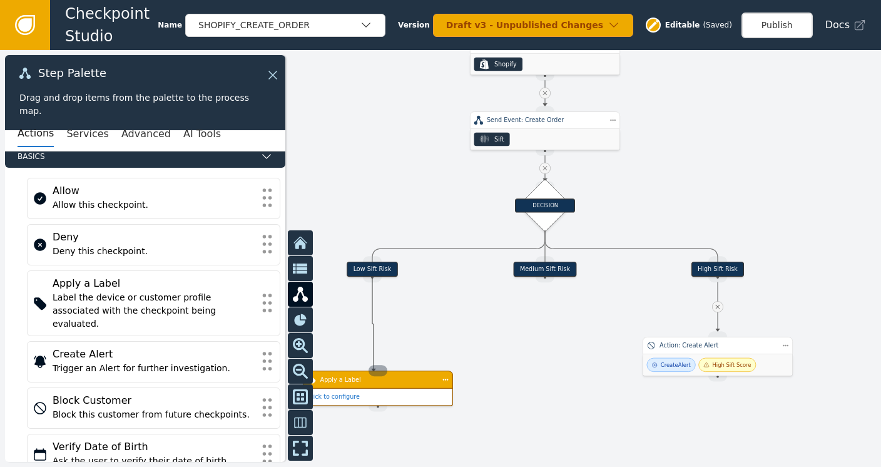
drag, startPoint x: 373, startPoint y: 278, endPoint x: 373, endPoint y: 371, distance: 92.6
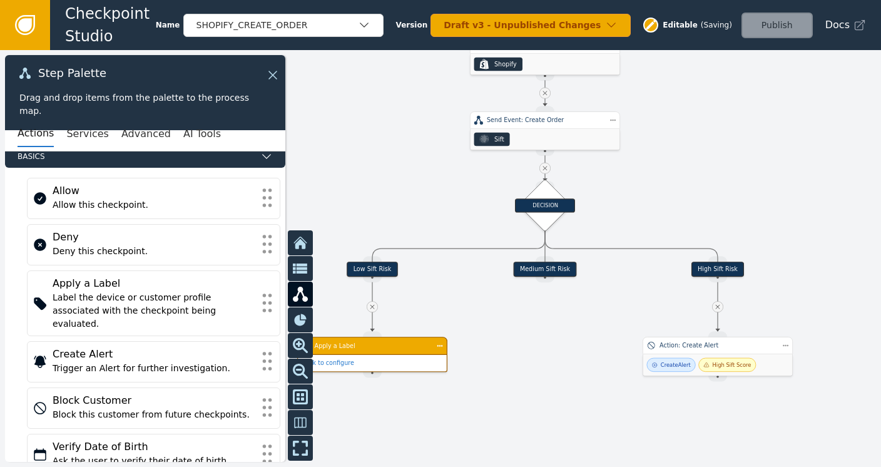
click at [377, 353] on div "Apply a Label" at bounding box center [372, 346] width 150 height 18
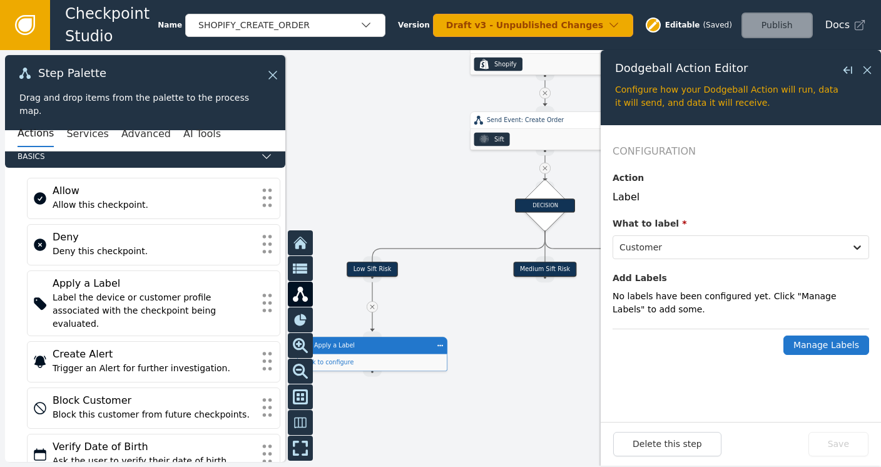
click at [842, 342] on button "Manage Labels" at bounding box center [826, 344] width 86 height 19
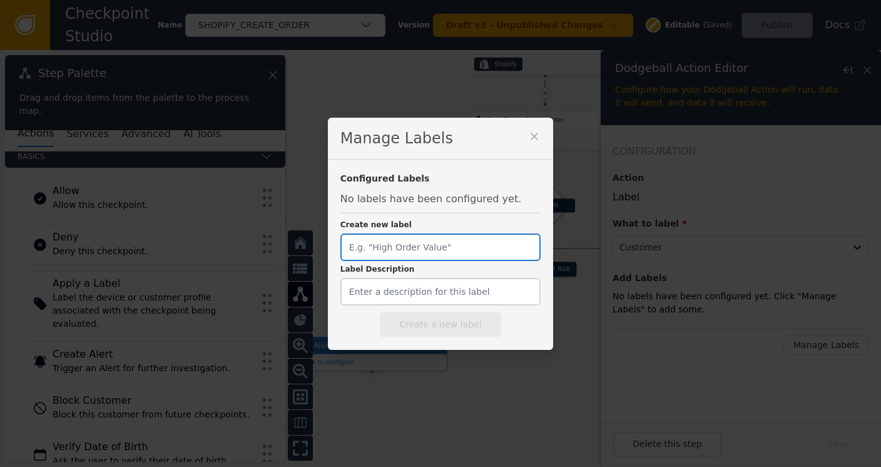
click at [432, 245] on input "Create new label" at bounding box center [440, 247] width 200 height 28
type input "LOW_SIFT_RISK"
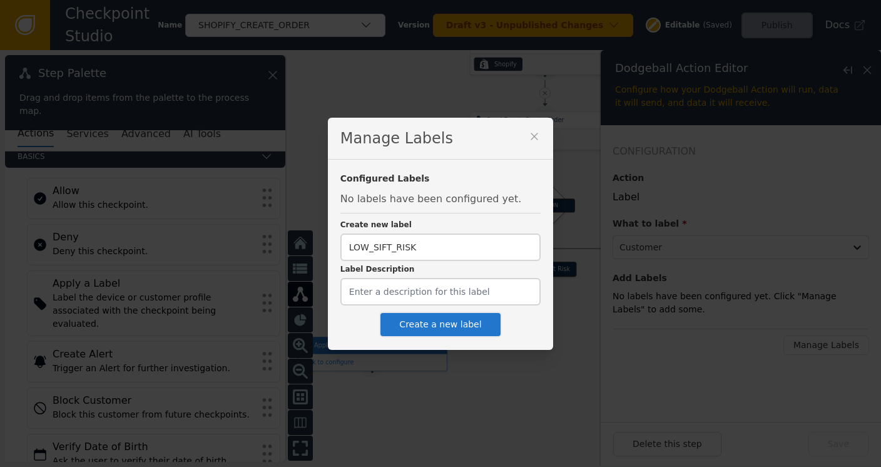
click at [429, 322] on button "Create a new label" at bounding box center [440, 325] width 122 height 26
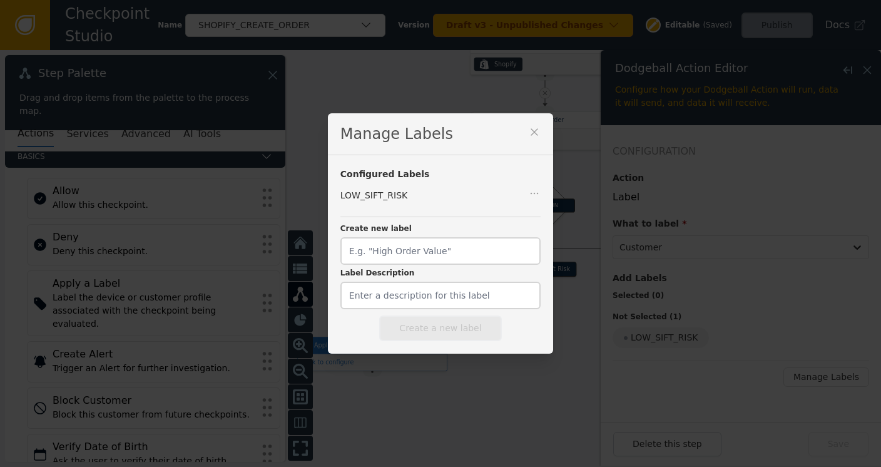
click at [528, 132] on icon at bounding box center [534, 132] width 13 height 13
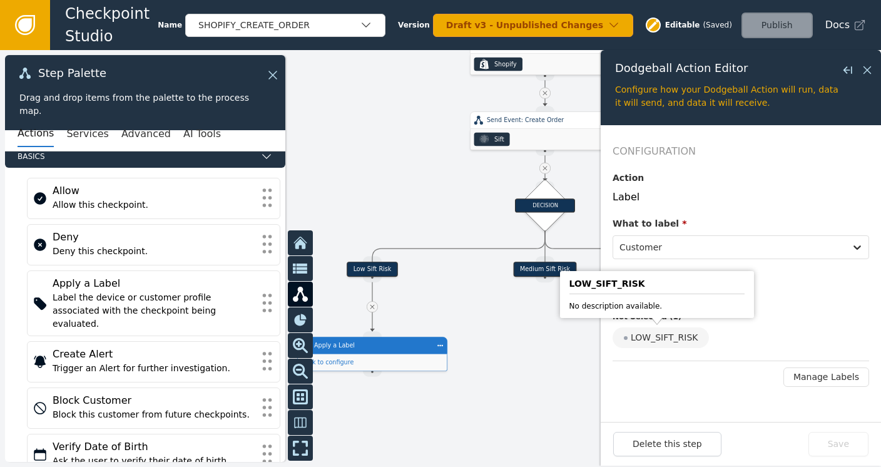
click at [649, 340] on div "LOW_SIFT_RISK" at bounding box center [660, 337] width 96 height 21
click at [0, 0] on input "LOW_SIFT_RISK" at bounding box center [0, 0] width 0 height 0
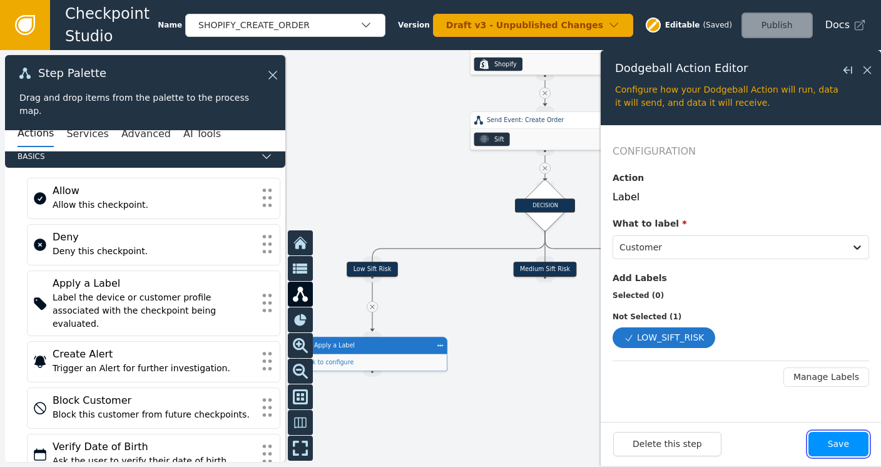
click at [834, 449] on button "Save" at bounding box center [838, 444] width 60 height 24
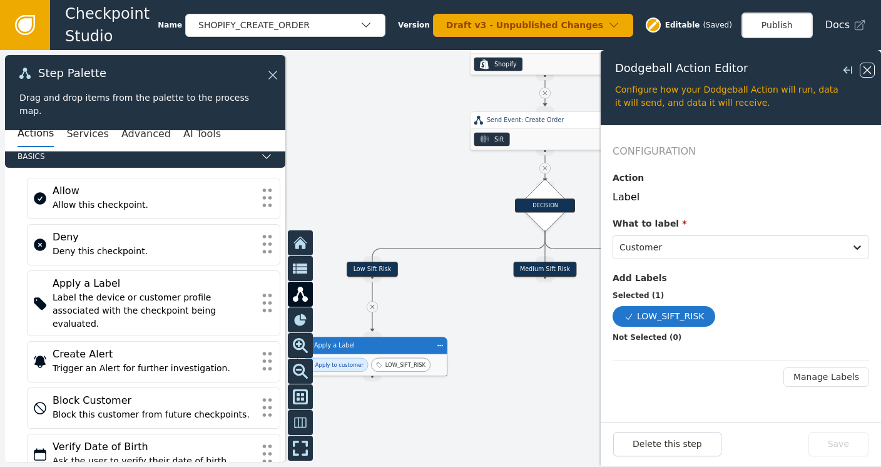
click at [865, 66] on icon at bounding box center [867, 70] width 14 height 14
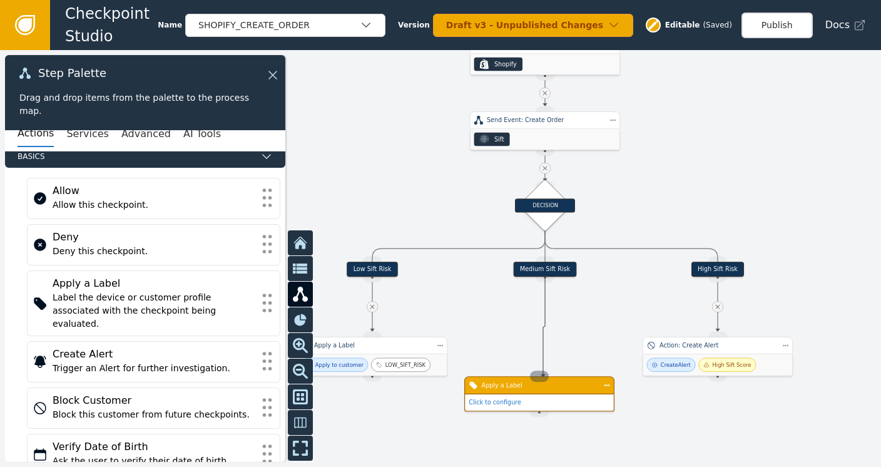
drag, startPoint x: 540, startPoint y: 278, endPoint x: 541, endPoint y: 377, distance: 98.2
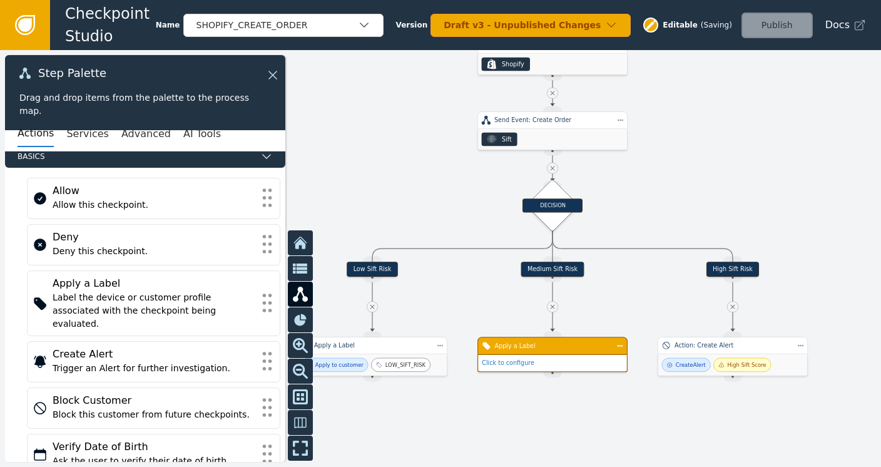
click at [534, 361] on div "Click to configure" at bounding box center [552, 363] width 149 height 16
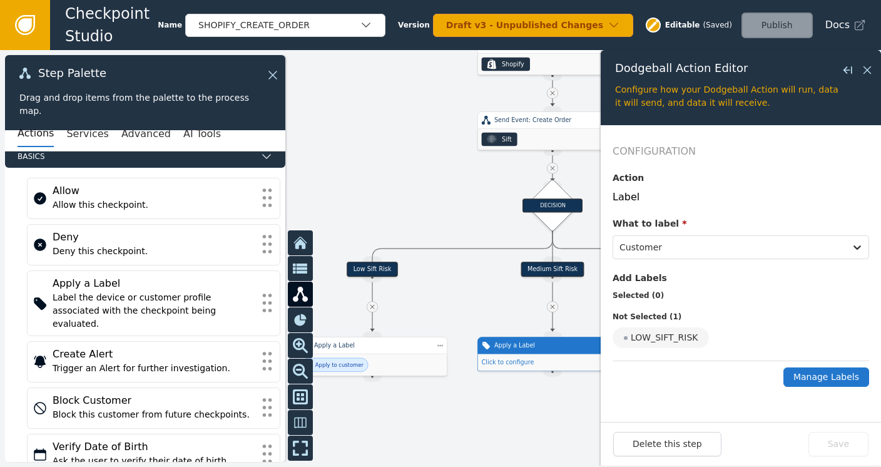
click at [824, 372] on button "Manage Labels" at bounding box center [826, 376] width 86 height 19
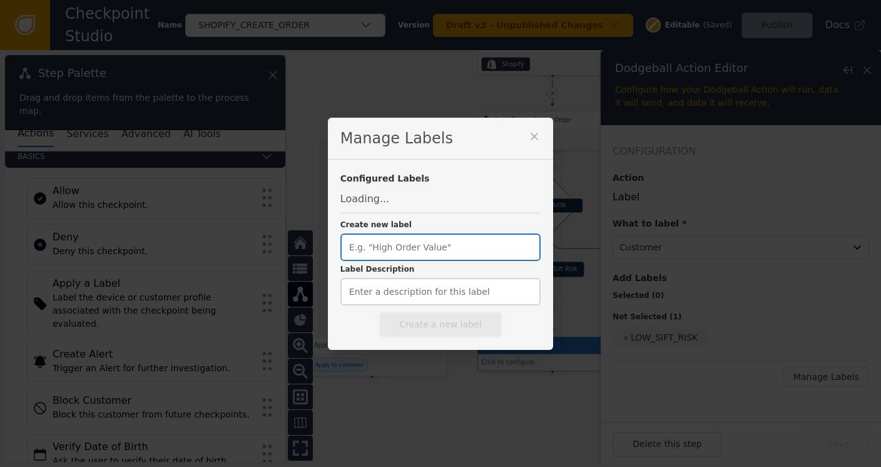
click at [448, 248] on input "Create new label" at bounding box center [440, 247] width 200 height 28
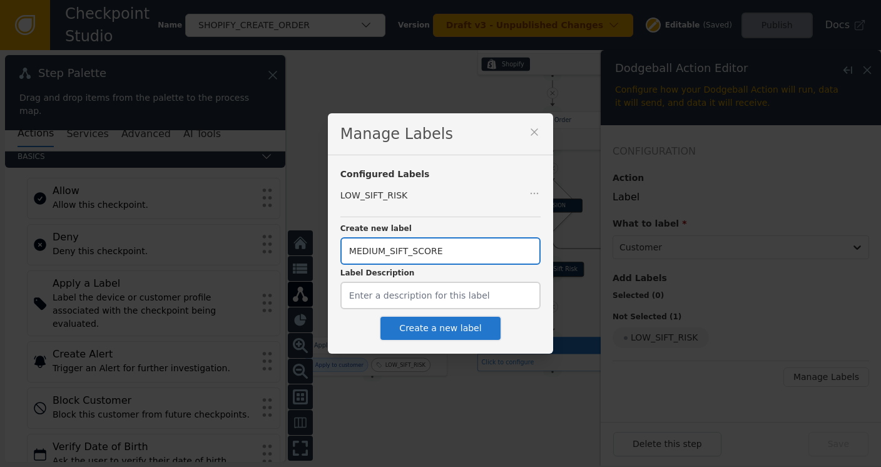
type input "MEDIUM_SIFT_SCORE"
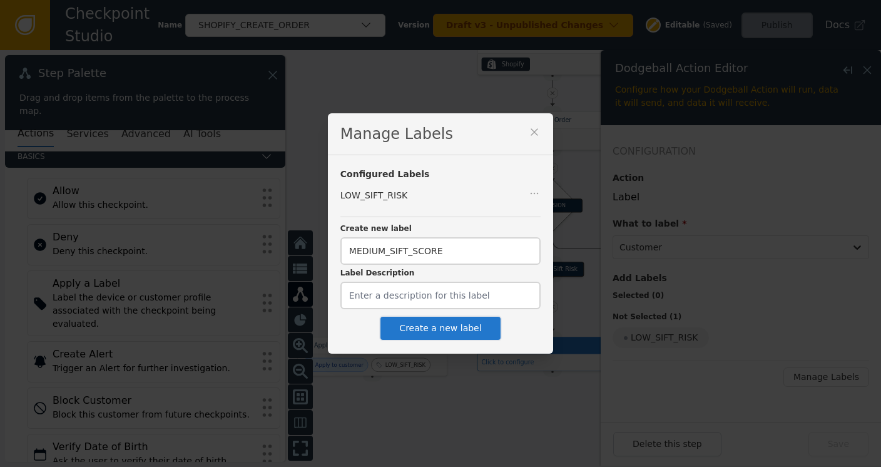
click at [431, 322] on button "Create a new label" at bounding box center [440, 328] width 122 height 26
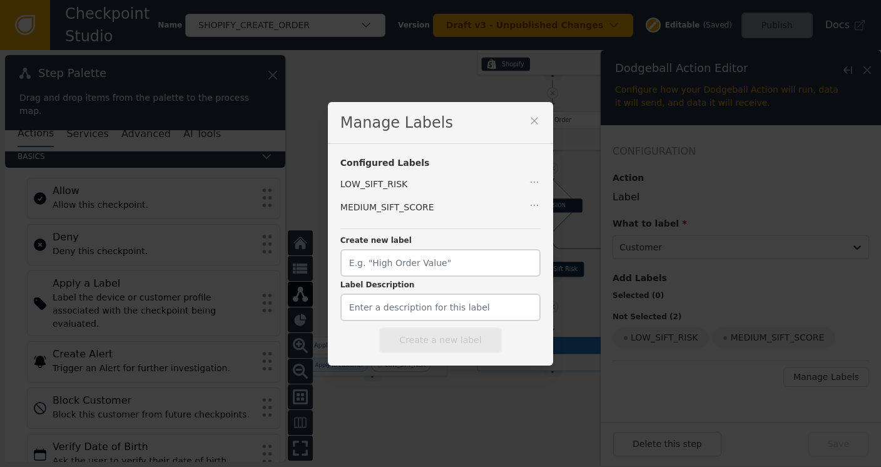
click at [519, 133] on div "Manage Labels" at bounding box center [440, 123] width 225 height 42
click at [528, 119] on icon at bounding box center [534, 120] width 13 height 13
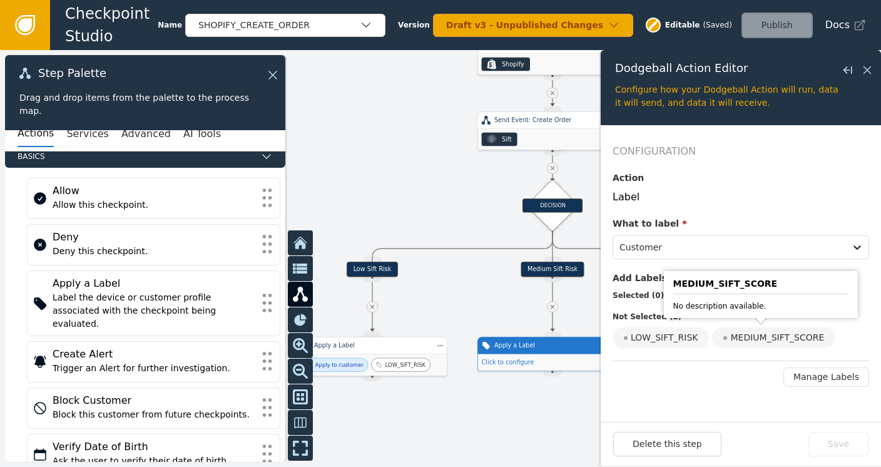
click at [757, 337] on div "MEDIUM_SIFT_SCORE" at bounding box center [773, 337] width 123 height 21
click at [0, 0] on input "MEDIUM_SIFT_SCORE" at bounding box center [0, 0] width 0 height 0
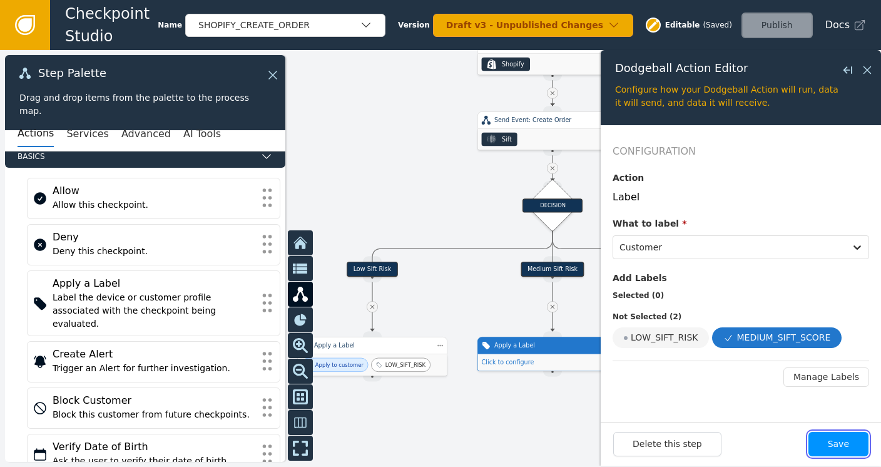
click at [842, 441] on button "Save" at bounding box center [838, 444] width 60 height 24
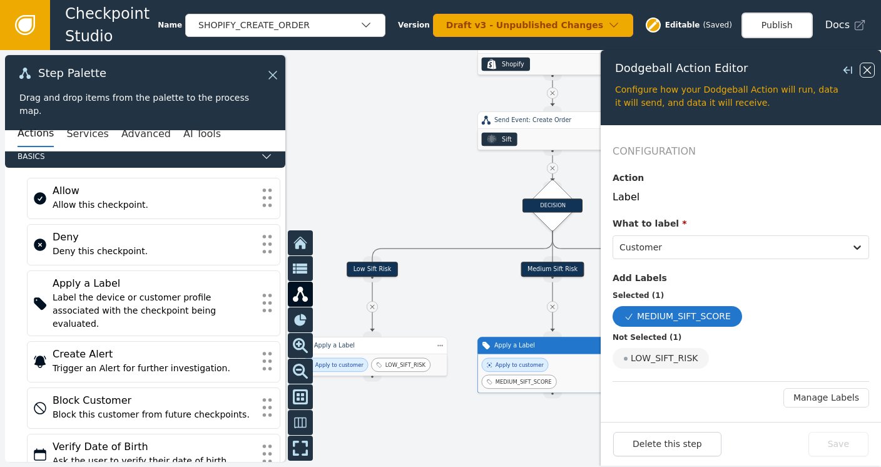
click at [870, 68] on icon at bounding box center [867, 70] width 14 height 14
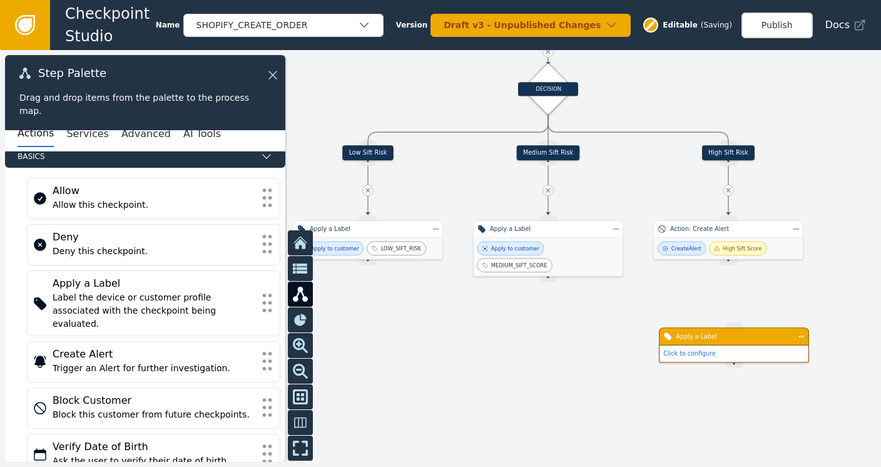
drag, startPoint x: 828, startPoint y: 410, endPoint x: 821, endPoint y: 277, distance: 132.8
click at [821, 277] on div at bounding box center [440, 258] width 881 height 417
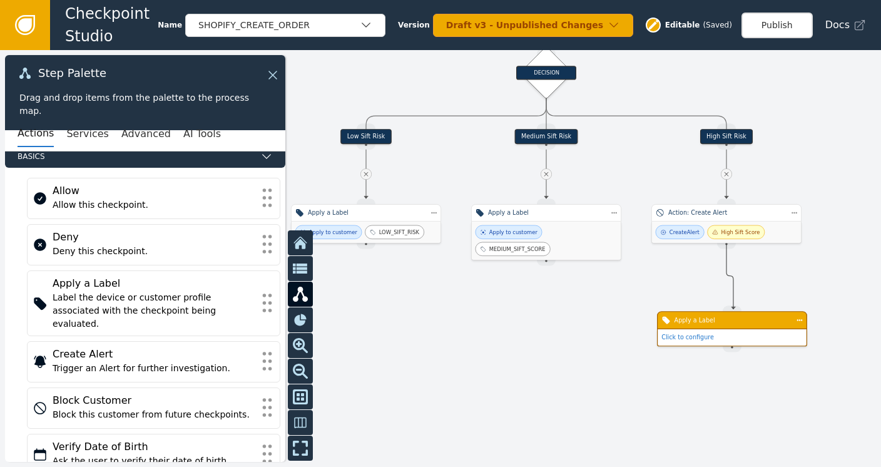
drag, startPoint x: 727, startPoint y: 241, endPoint x: 733, endPoint y: 310, distance: 68.5
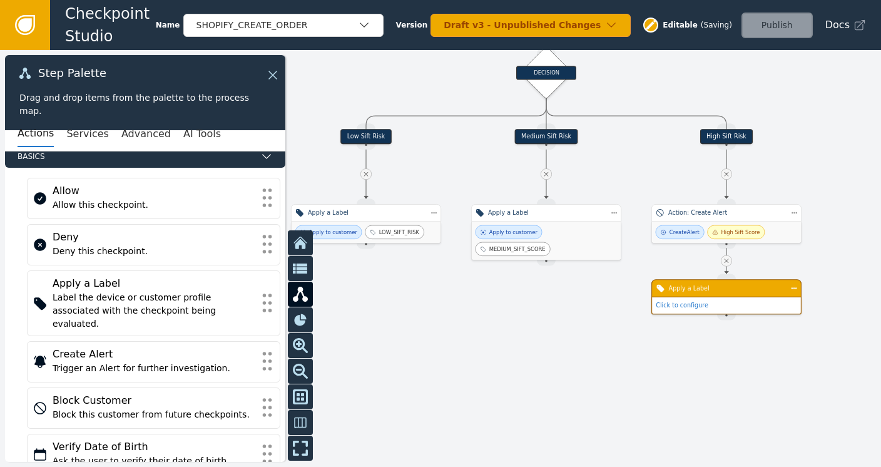
click at [717, 288] on div "Apply a Label" at bounding box center [727, 287] width 116 height 9
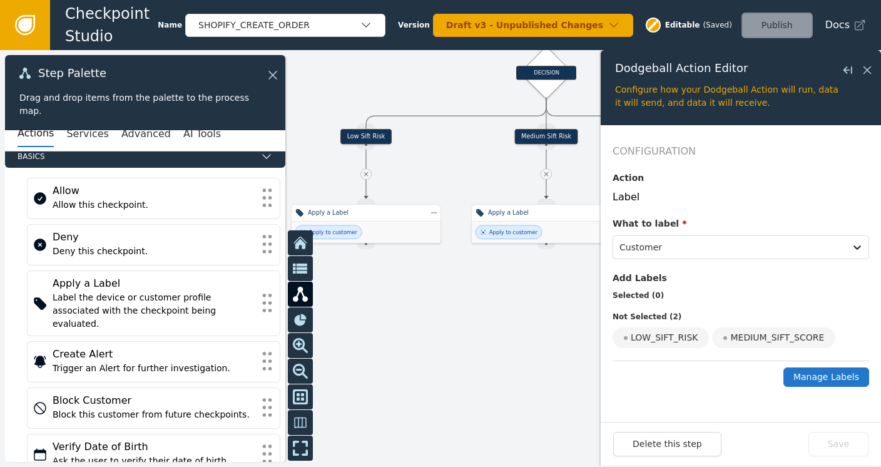
click at [826, 376] on button "Manage Labels" at bounding box center [826, 376] width 86 height 19
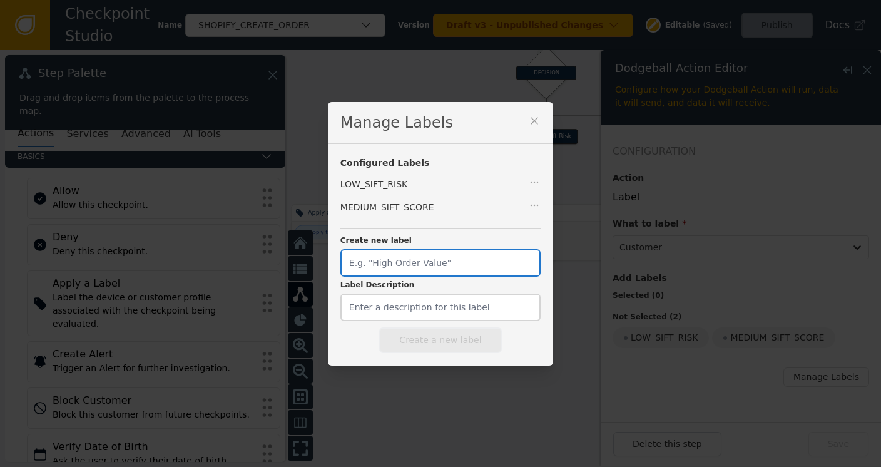
click at [451, 261] on input "Create new label" at bounding box center [440, 263] width 200 height 28
type input "HIGH_SIFT_SCORE"
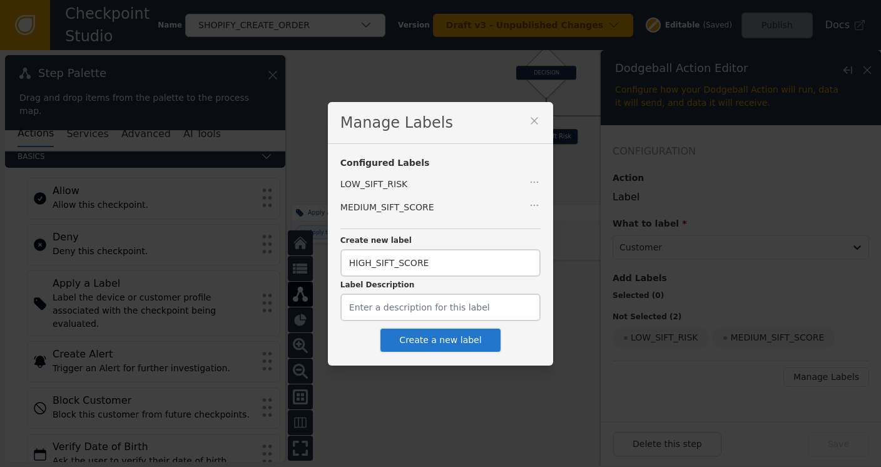
click at [427, 343] on button "Create a new label" at bounding box center [440, 340] width 122 height 26
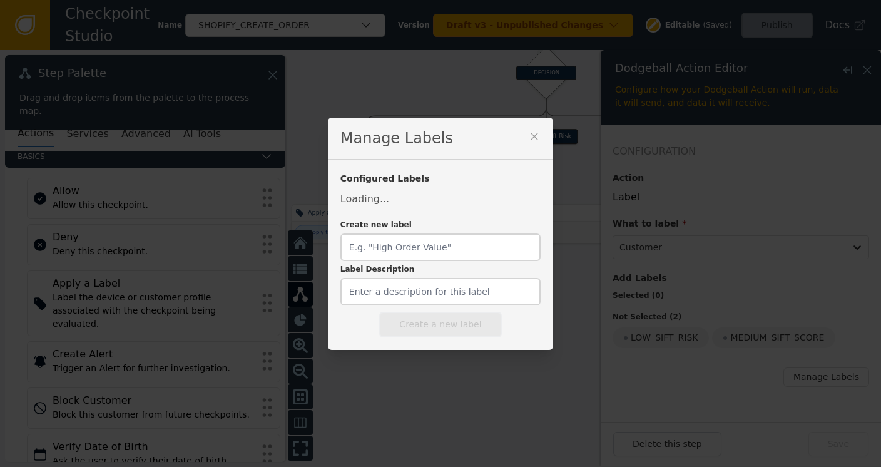
click at [528, 135] on icon at bounding box center [534, 136] width 13 height 13
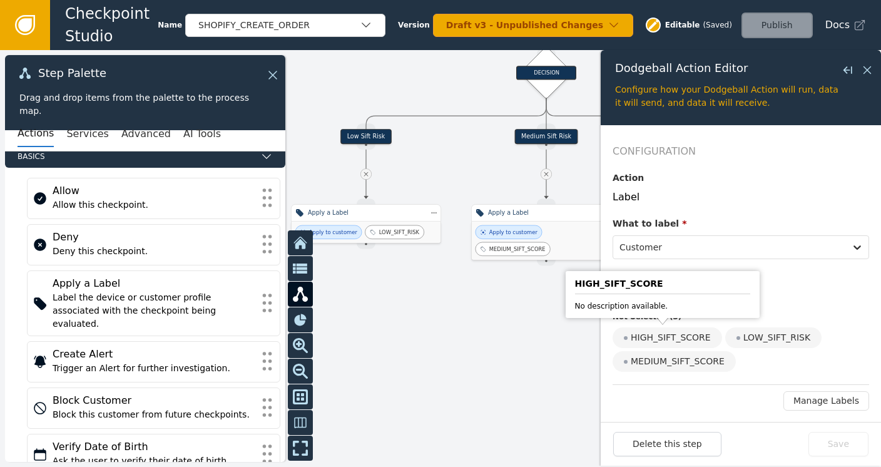
click at [643, 341] on div "HIGH_SIFT_SCORE" at bounding box center [666, 337] width 109 height 21
click at [0, 0] on input "HIGH_SIFT_SCORE" at bounding box center [0, 0] width 0 height 0
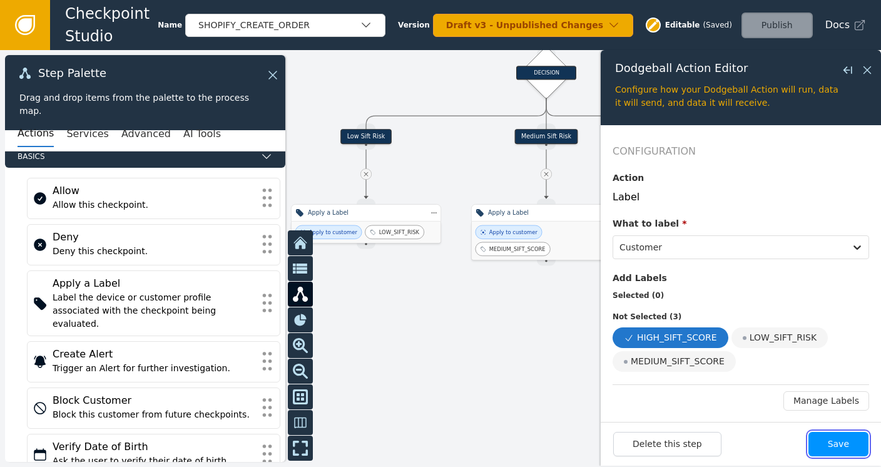
click at [844, 447] on button "Save" at bounding box center [838, 444] width 60 height 24
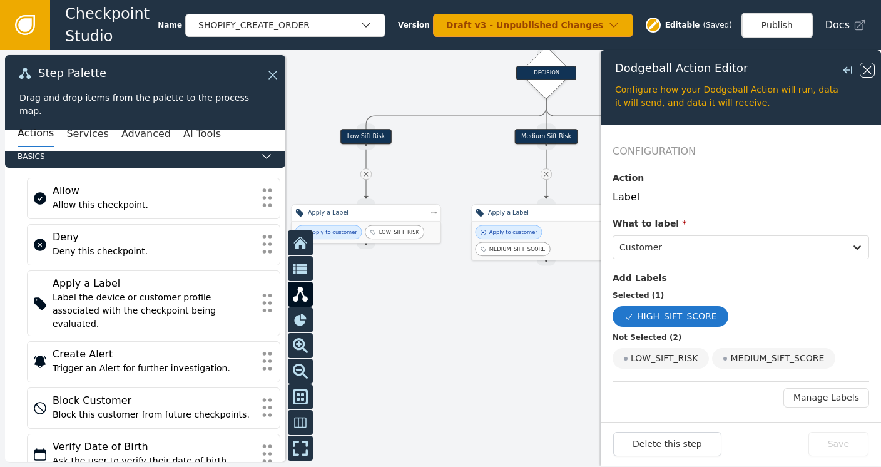
click at [865, 63] on icon at bounding box center [867, 70] width 14 height 14
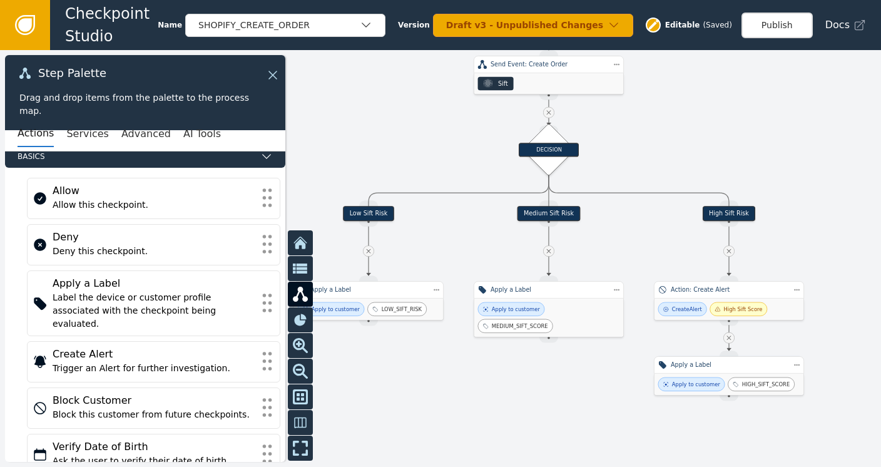
drag, startPoint x: 789, startPoint y: 114, endPoint x: 791, endPoint y: 191, distance: 77.0
click at [791, 191] on div at bounding box center [440, 258] width 881 height 417
click at [784, 25] on button "Publish" at bounding box center [776, 26] width 71 height 26
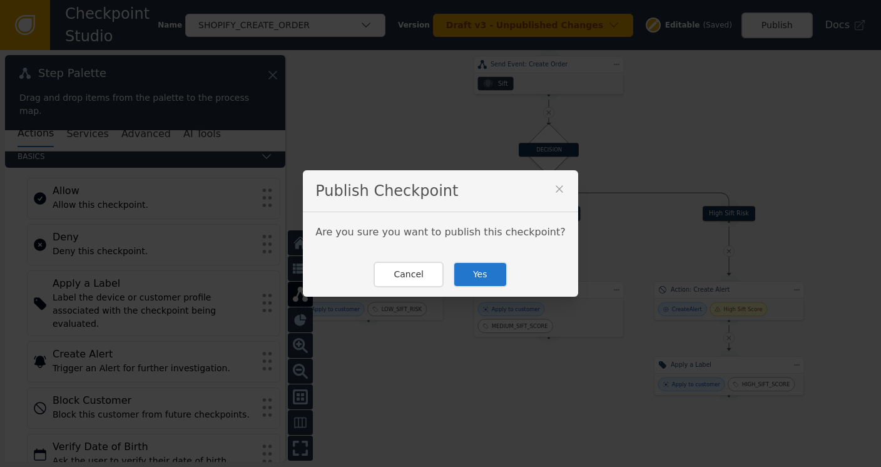
click at [474, 272] on button "Yes" at bounding box center [480, 275] width 54 height 26
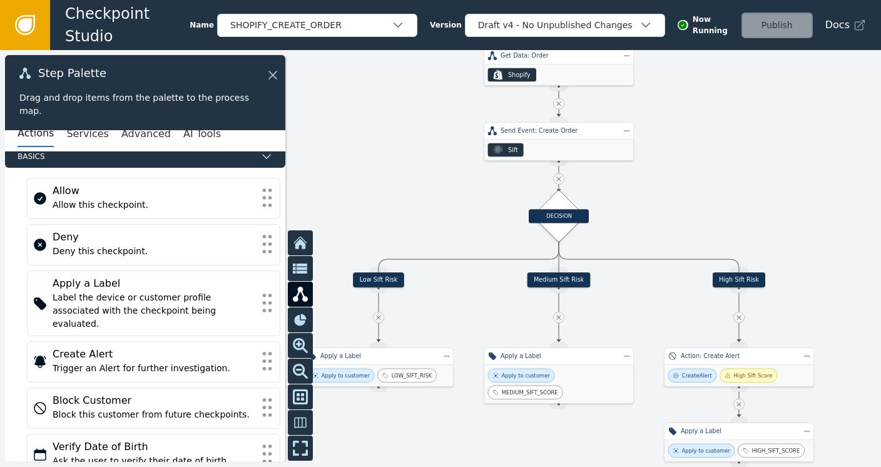
drag, startPoint x: 347, startPoint y: 97, endPoint x: 357, endPoint y: 163, distance: 67.1
click at [357, 163] on div at bounding box center [440, 258] width 881 height 417
click at [272, 72] on icon at bounding box center [271, 75] width 14 height 14
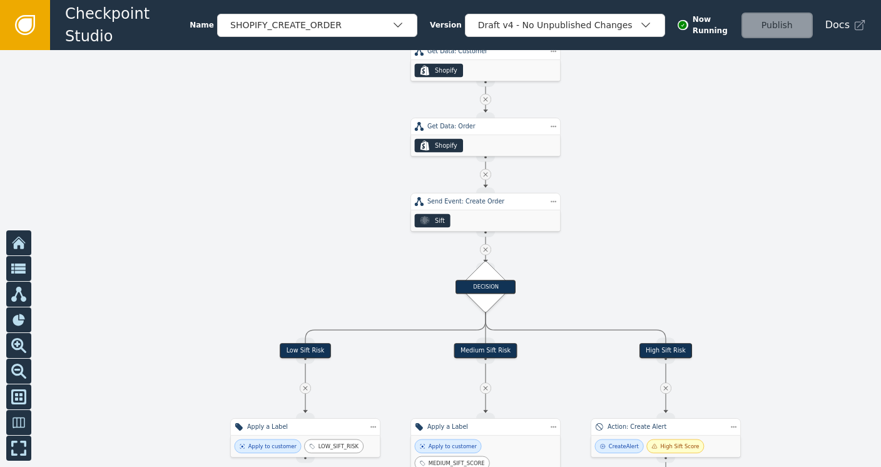
drag, startPoint x: 327, startPoint y: 118, endPoint x: 254, endPoint y: 189, distance: 101.8
click at [254, 189] on div at bounding box center [440, 258] width 881 height 417
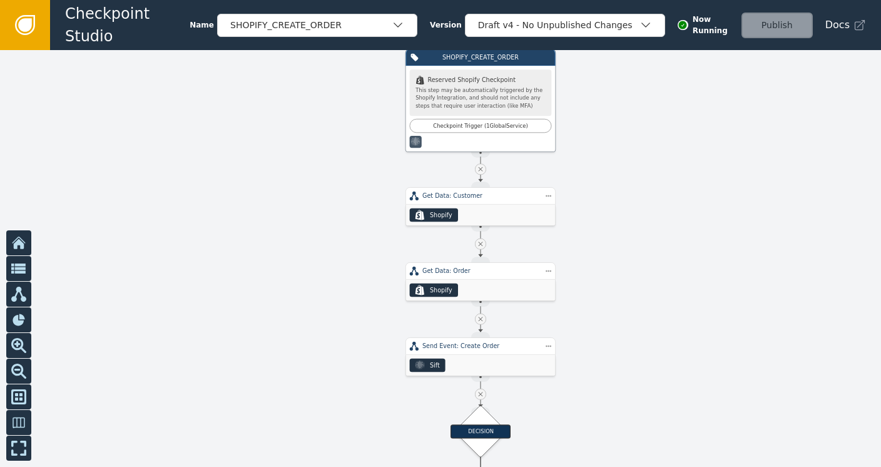
drag, startPoint x: 232, startPoint y: 173, endPoint x: 227, endPoint y: 313, distance: 140.2
click at [227, 313] on div at bounding box center [440, 258] width 881 height 417
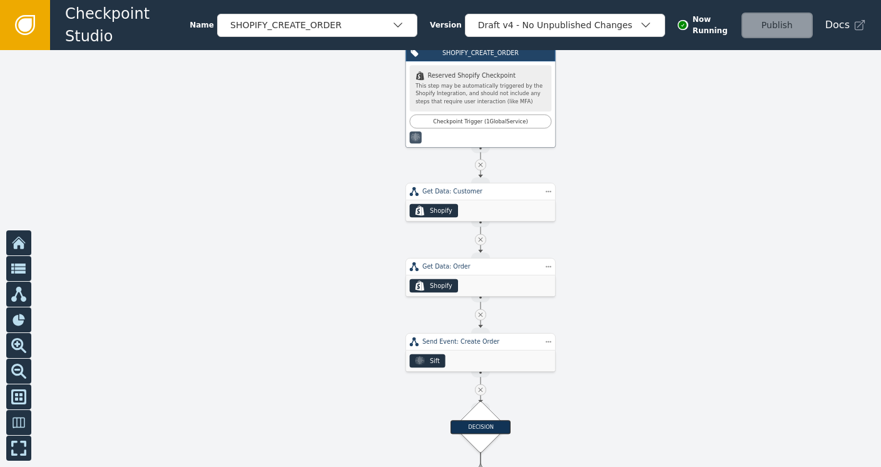
click at [24, 28] on icon at bounding box center [25, 25] width 14 height 14
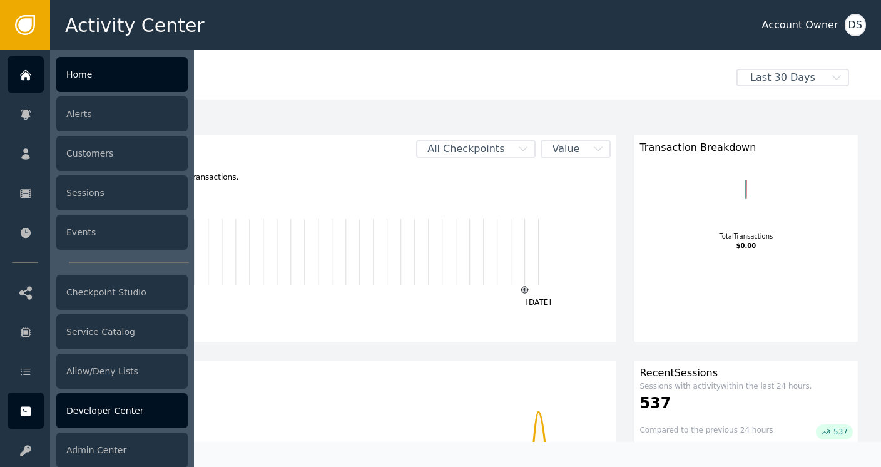
click at [101, 414] on div "Developer Center" at bounding box center [121, 410] width 131 height 35
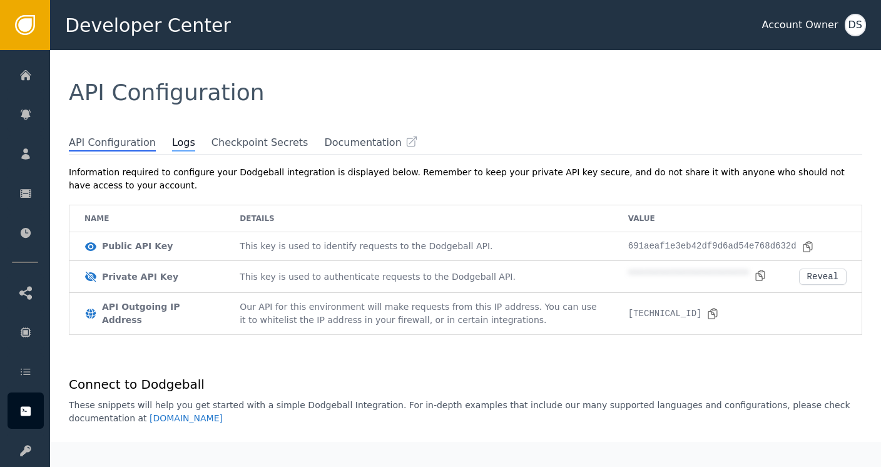
click at [172, 144] on span "Logs" at bounding box center [183, 143] width 23 height 16
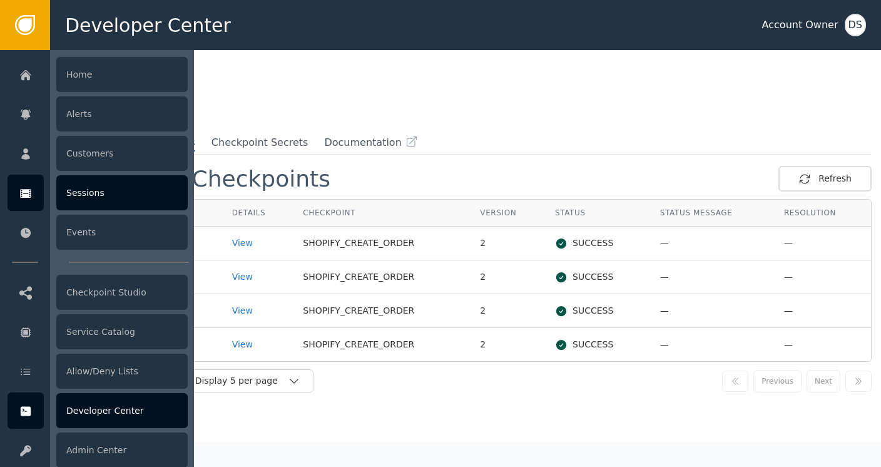
click at [89, 192] on div "Sessions" at bounding box center [121, 192] width 131 height 35
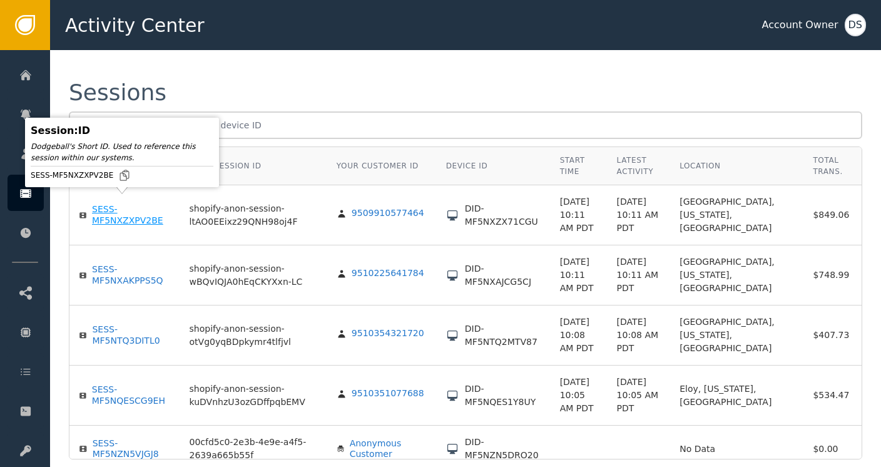
click at [99, 208] on div "SESS-MF5NXZXPV2BE" at bounding box center [131, 215] width 79 height 22
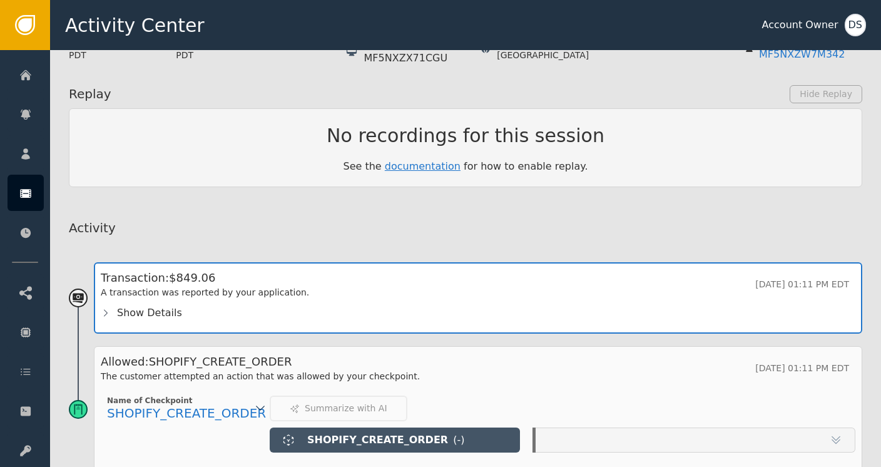
scroll to position [246, 0]
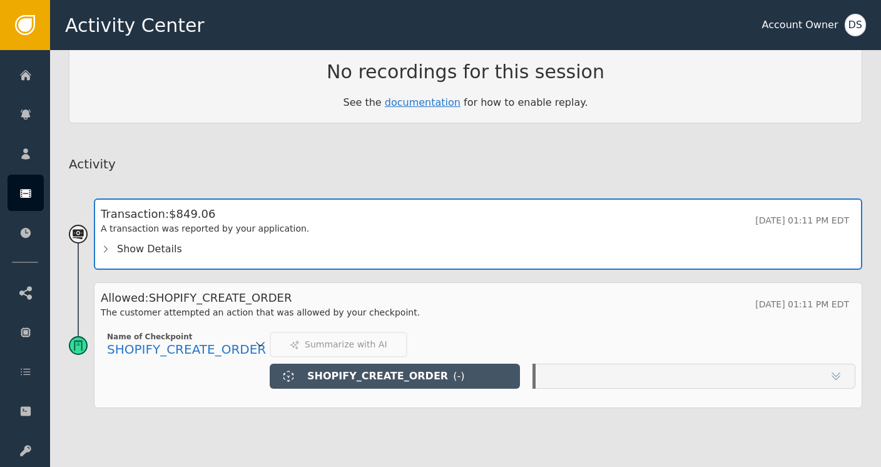
click at [835, 363] on div at bounding box center [696, 375] width 320 height 25
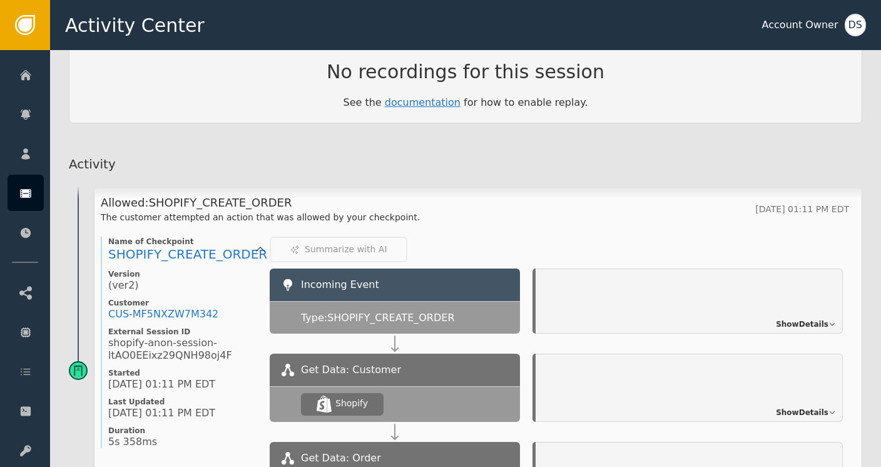
scroll to position [125, 0]
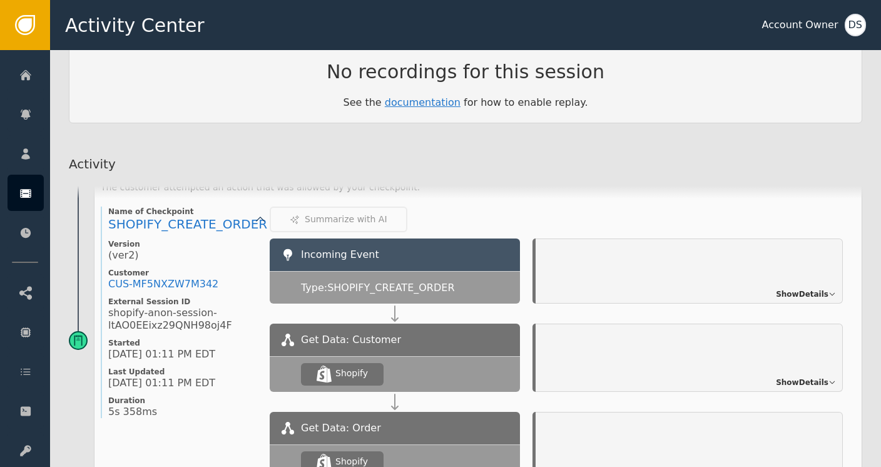
click at [806, 288] on span "Show Details" at bounding box center [802, 293] width 53 height 11
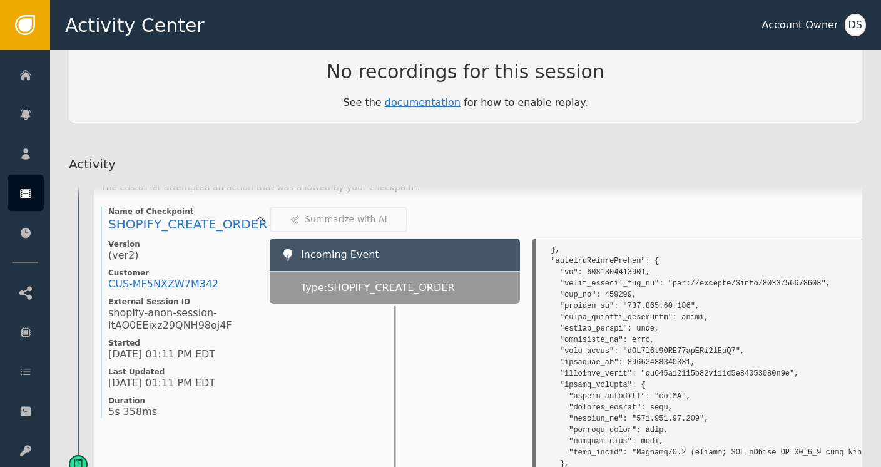
scroll to position [188, 0]
drag, startPoint x: 629, startPoint y: 401, endPoint x: 685, endPoint y: 401, distance: 55.7
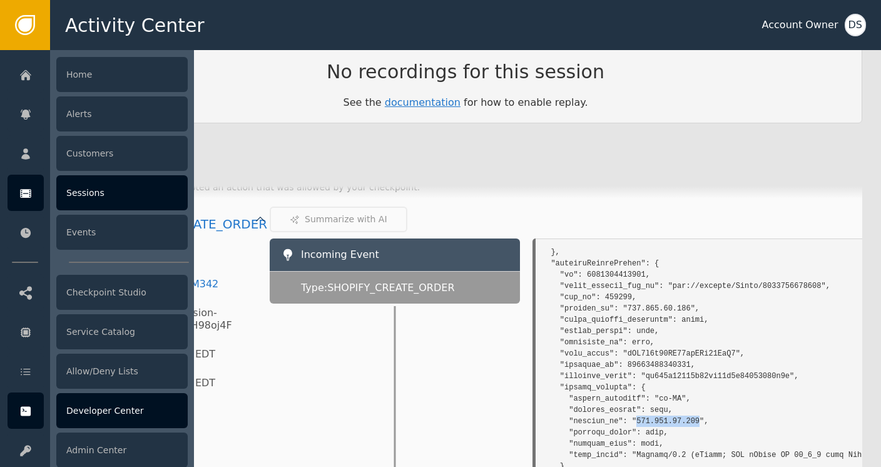
click at [91, 415] on div "Developer Center" at bounding box center [121, 410] width 131 height 35
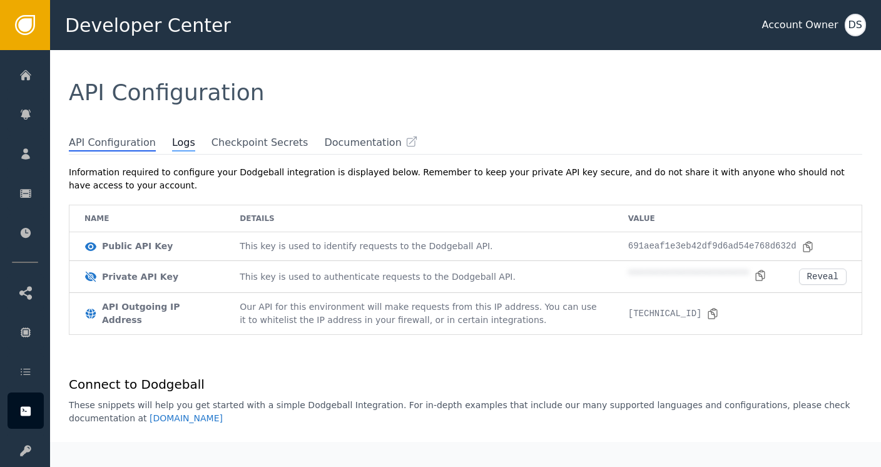
click at [172, 145] on span "Logs" at bounding box center [183, 143] width 23 height 16
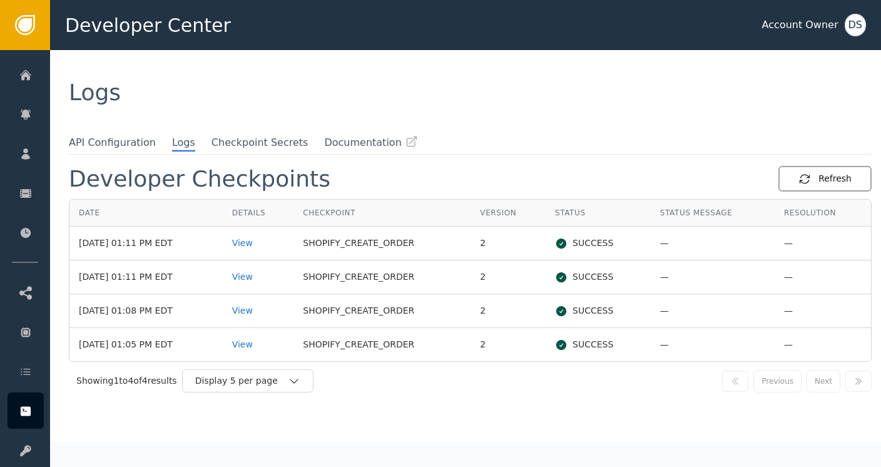
click at [817, 176] on div "Refresh" at bounding box center [824, 178] width 53 height 13
click at [258, 245] on div "View" at bounding box center [258, 242] width 53 height 13
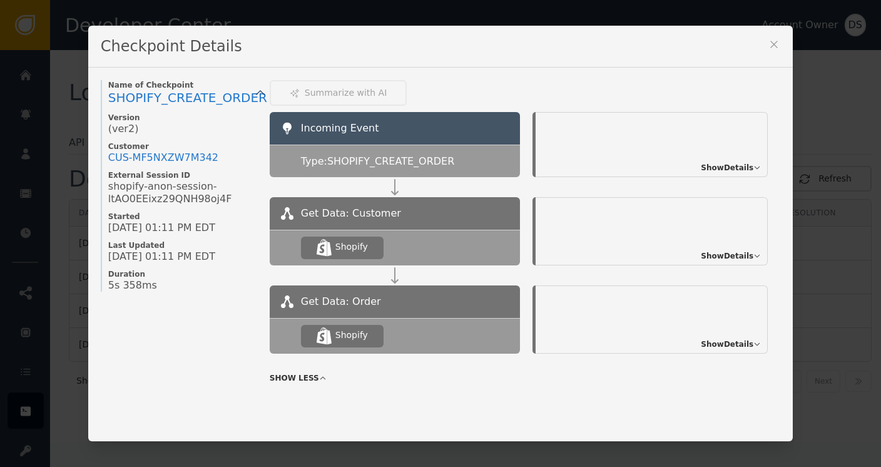
click at [768, 39] on icon at bounding box center [774, 44] width 13 height 13
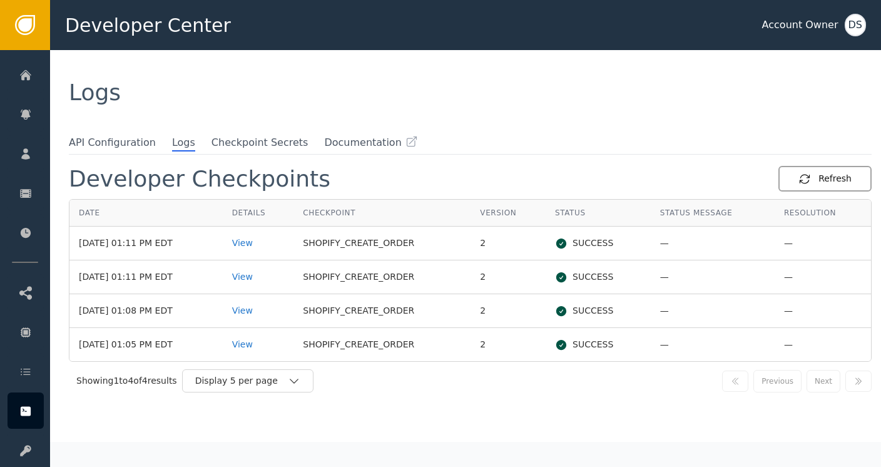
click at [828, 180] on div "Refresh" at bounding box center [824, 178] width 53 height 13
click at [506, 119] on div "Logs" at bounding box center [465, 92] width 831 height 85
click at [837, 174] on div "Refresh" at bounding box center [824, 178] width 53 height 13
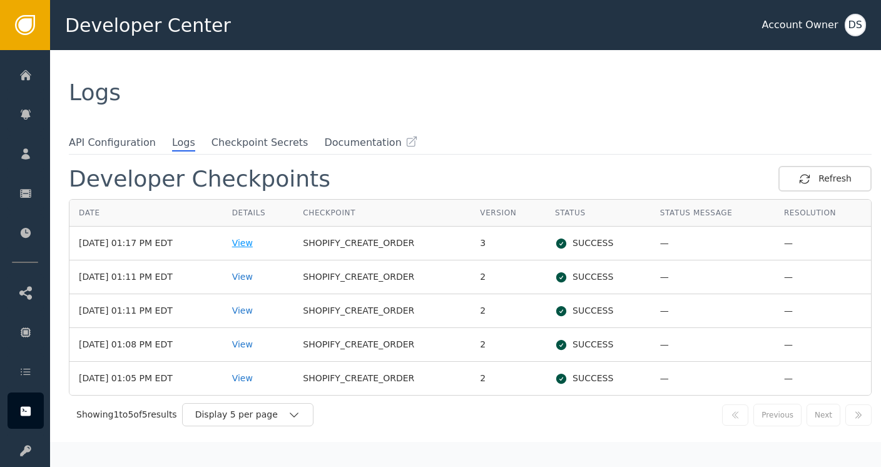
click at [248, 241] on div "View" at bounding box center [258, 242] width 53 height 13
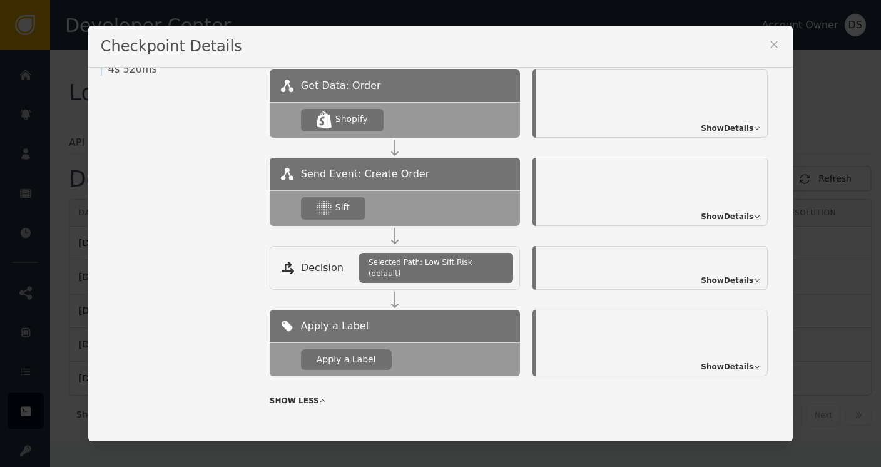
scroll to position [216, 0]
click at [711, 216] on span "Show Details" at bounding box center [727, 216] width 53 height 11
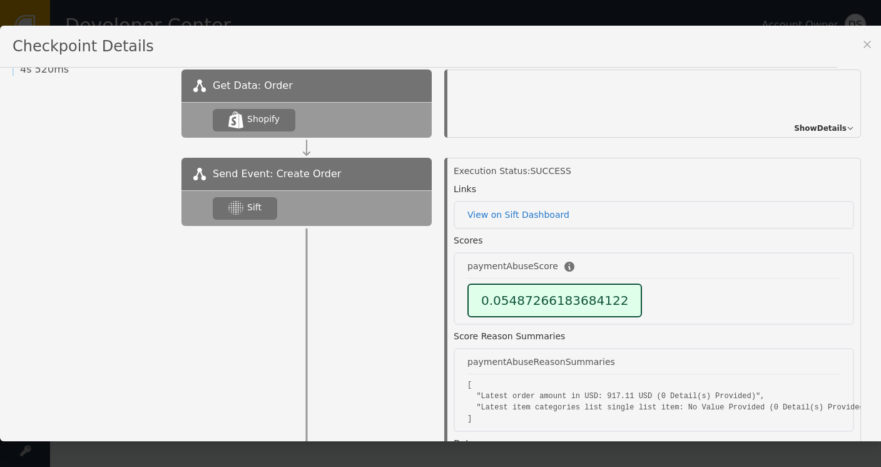
scroll to position [0, 0]
click at [579, 42] on div "Checkpoint Details" at bounding box center [418, 47] width 837 height 42
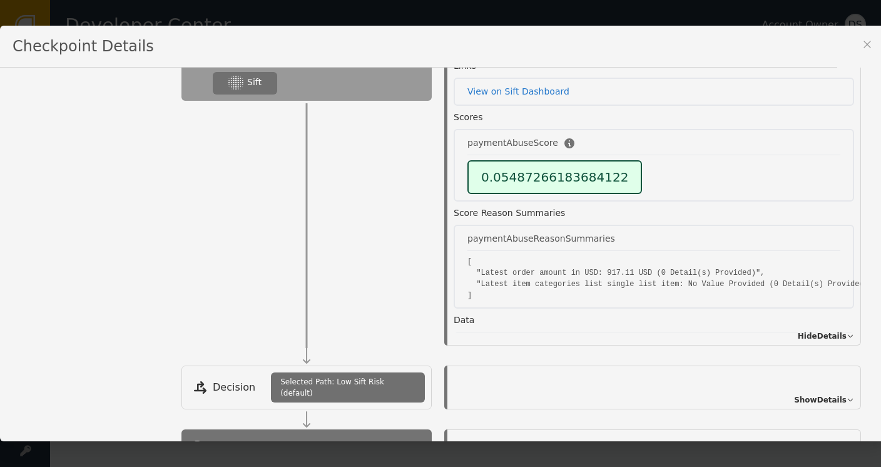
click at [864, 199] on div "Execution Status: SUCCESS Links View on Sift Dashboard Scores paymentAbuseScore…" at bounding box center [653, 189] width 442 height 313
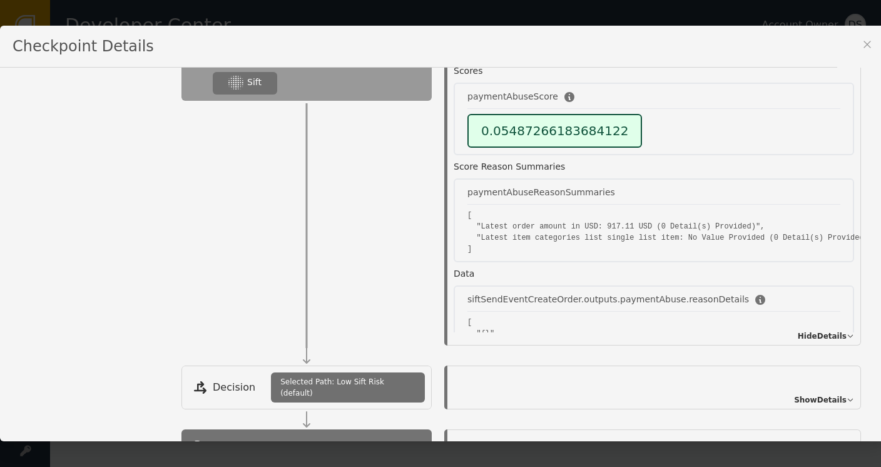
scroll to position [38, 0]
